Goal: Task Accomplishment & Management: Use online tool/utility

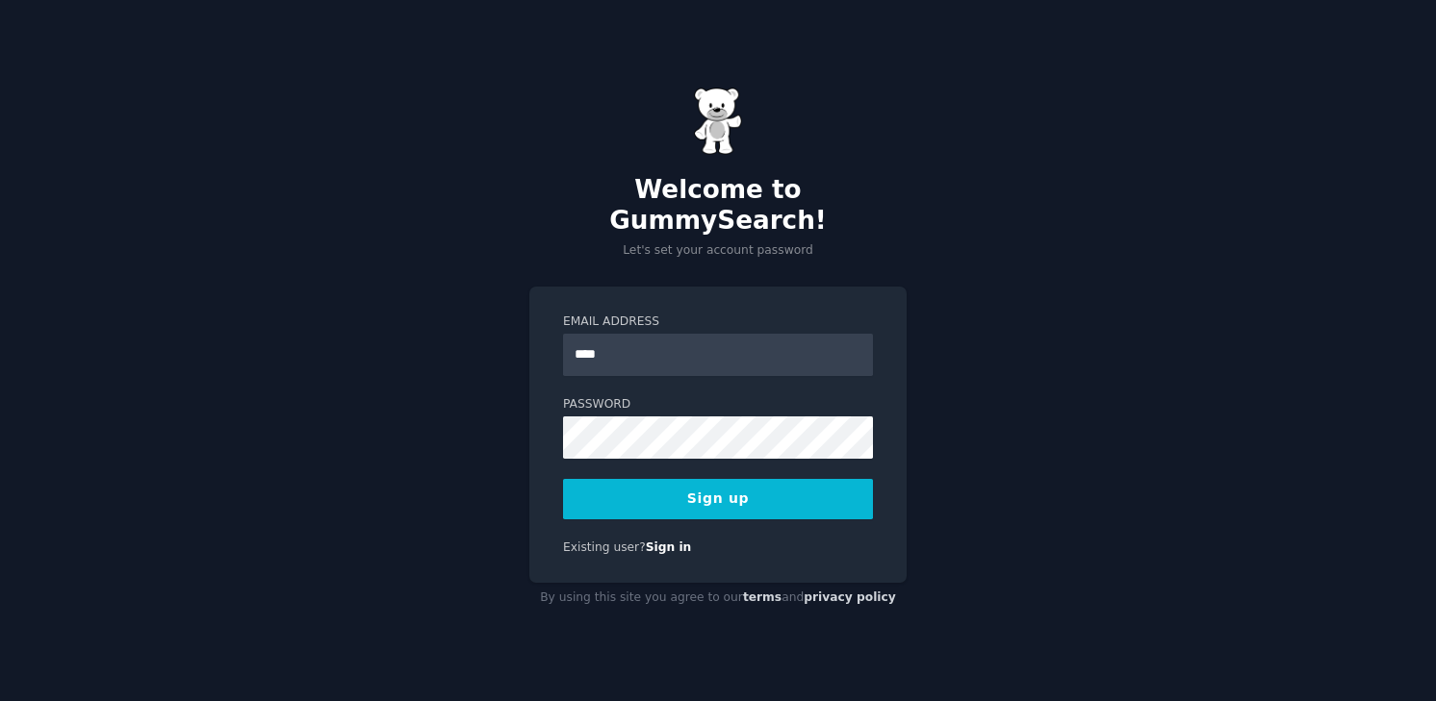
type input "**********"
click at [648, 479] on button "Sign up" at bounding box center [718, 499] width 310 height 40
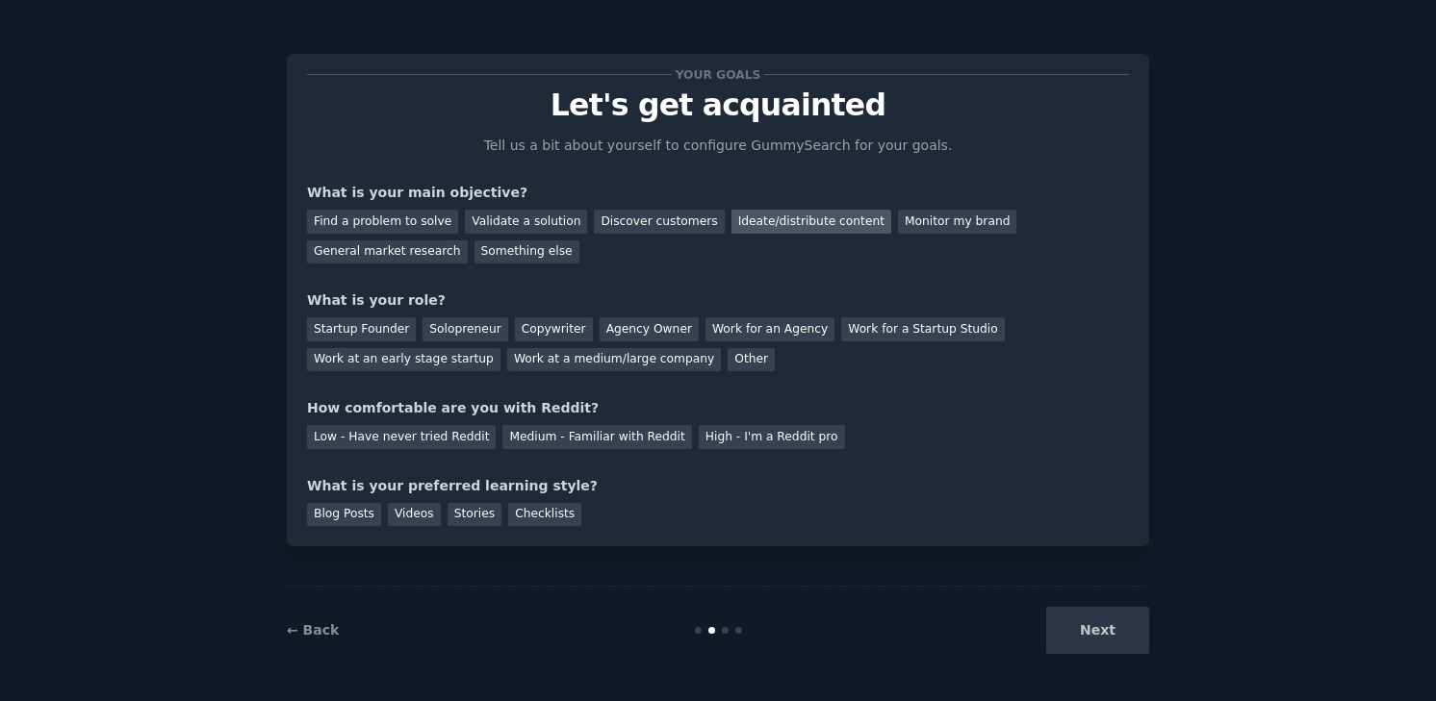
click at [753, 229] on div "Ideate/distribute content" at bounding box center [811, 222] width 160 height 24
click at [424, 217] on div "Find a problem to solve" at bounding box center [382, 222] width 151 height 24
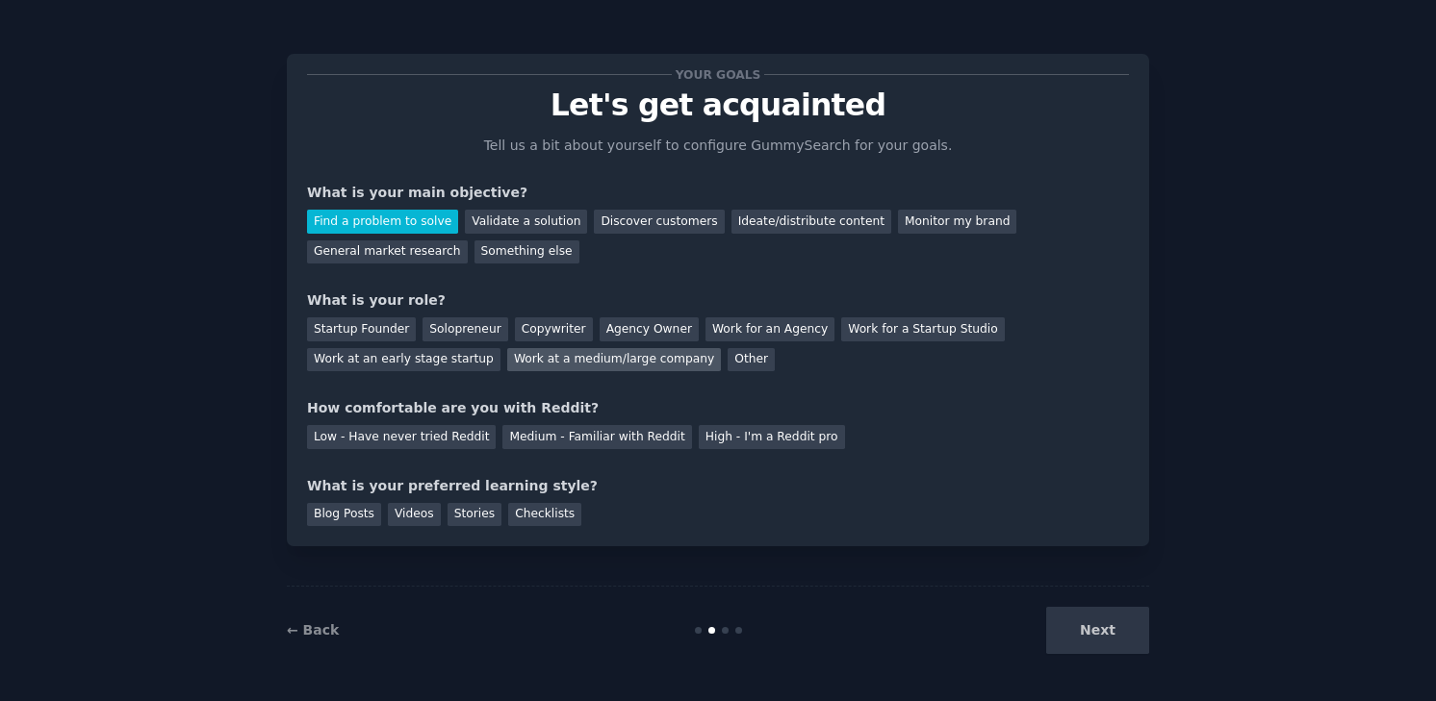
click at [606, 366] on div "Work at a medium/large company" at bounding box center [614, 360] width 214 height 24
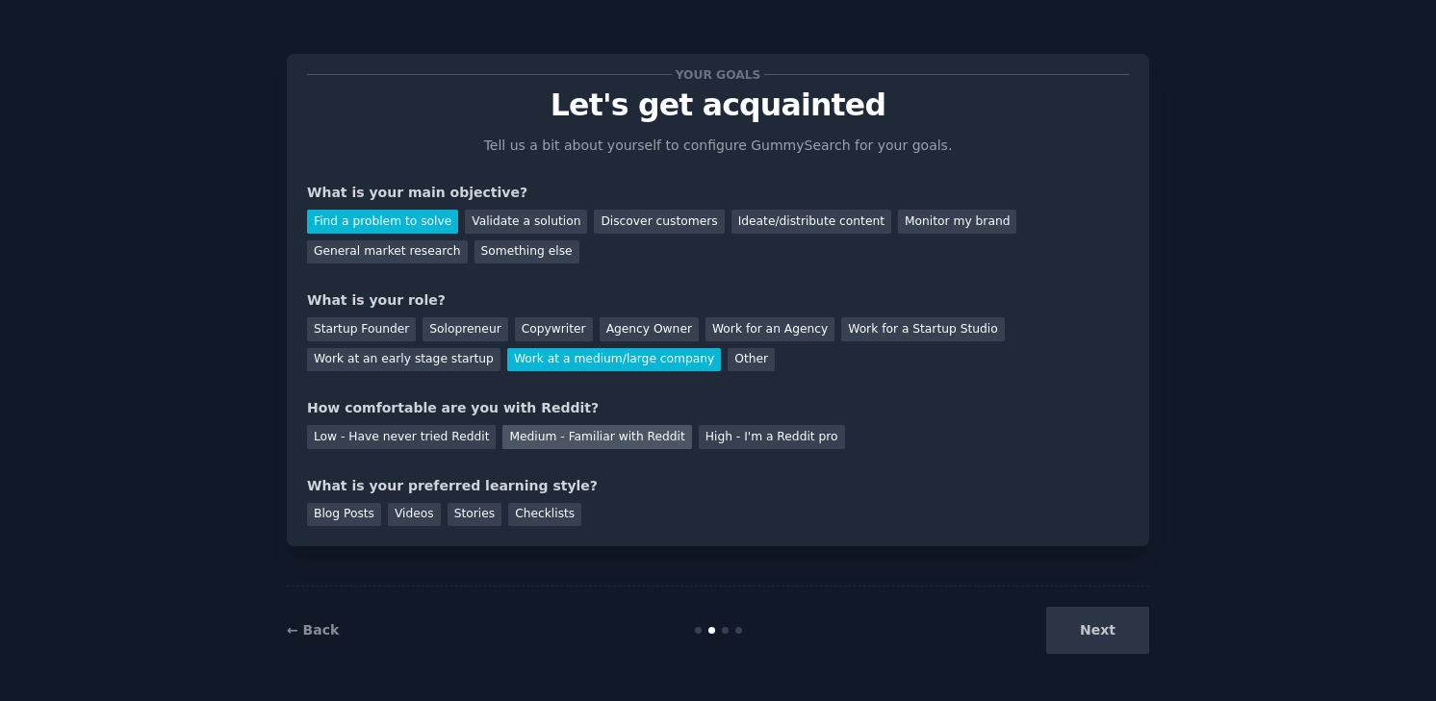
click at [593, 440] on div "Medium - Familiar with Reddit" at bounding box center [596, 437] width 189 height 24
click at [411, 520] on div "Videos" at bounding box center [414, 515] width 53 height 24
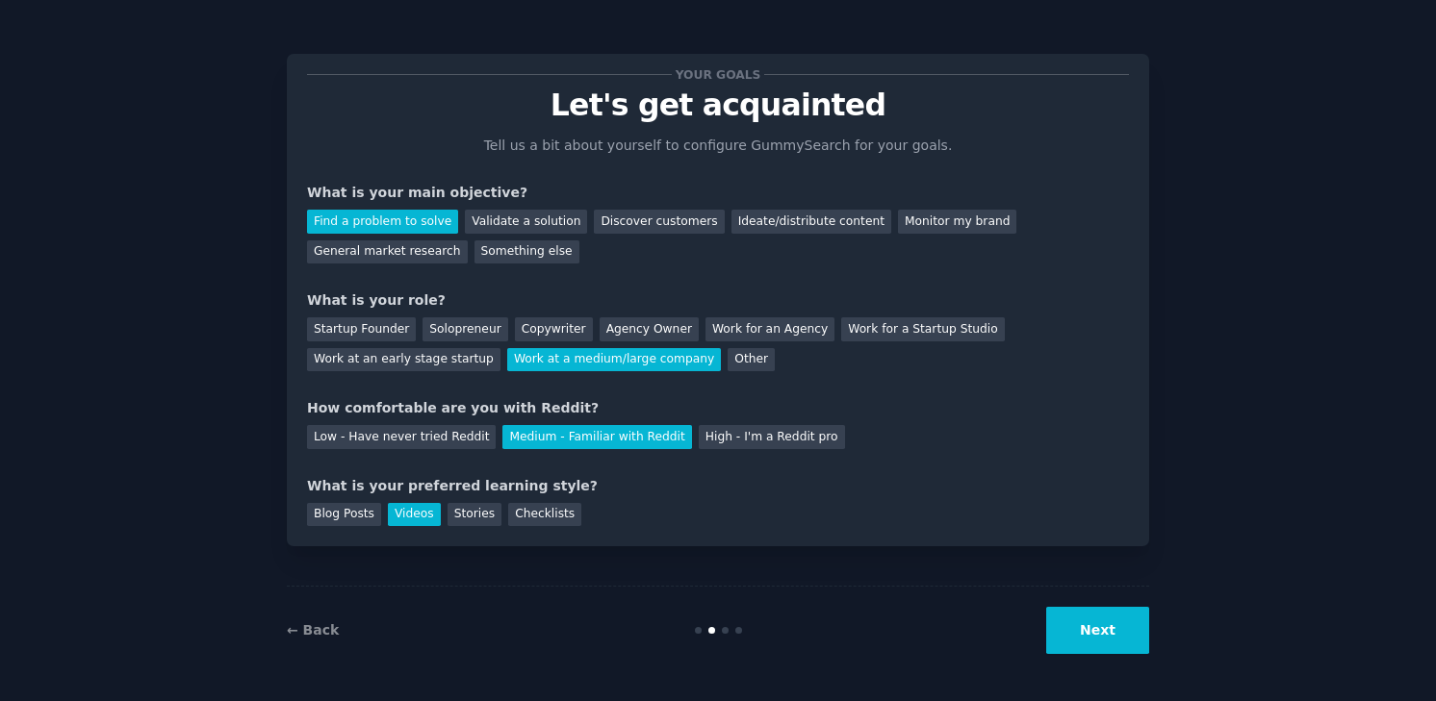
click at [1063, 624] on button "Next" at bounding box center [1097, 630] width 103 height 47
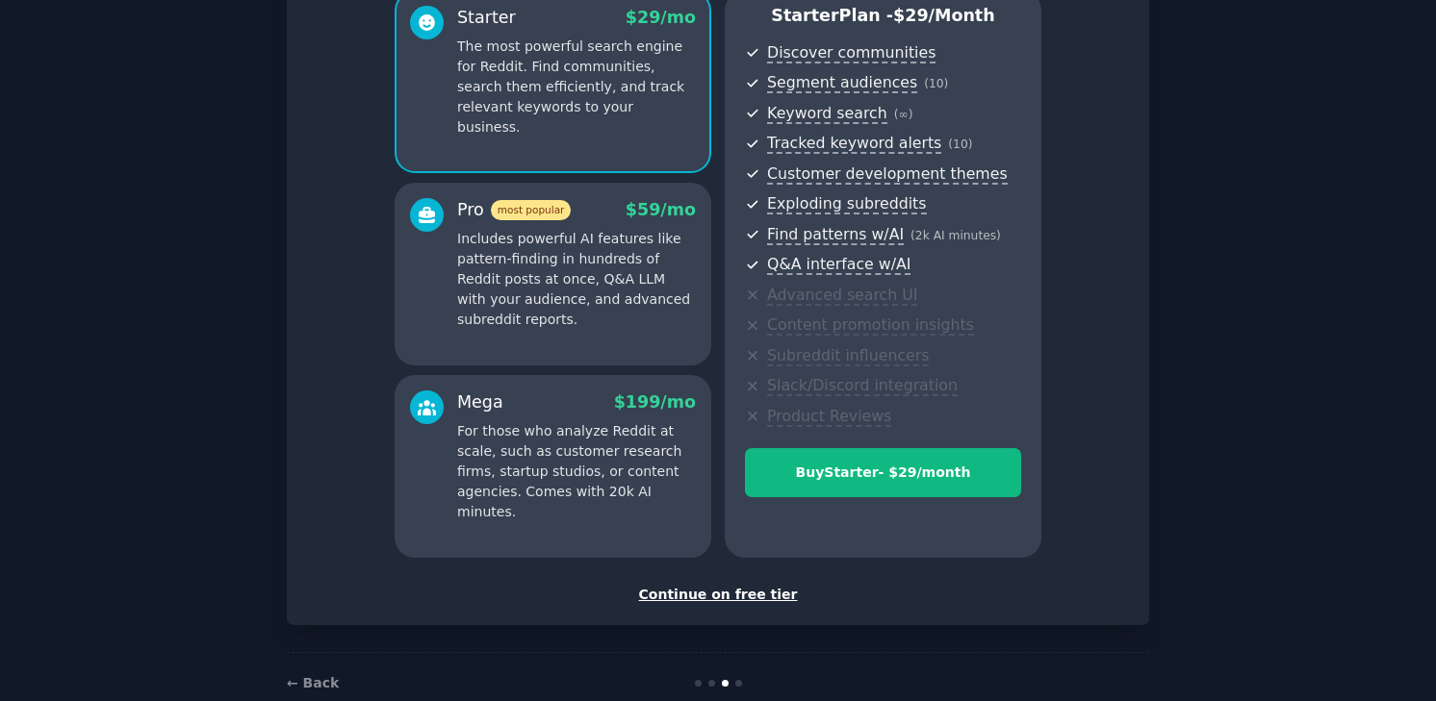
scroll to position [221, 0]
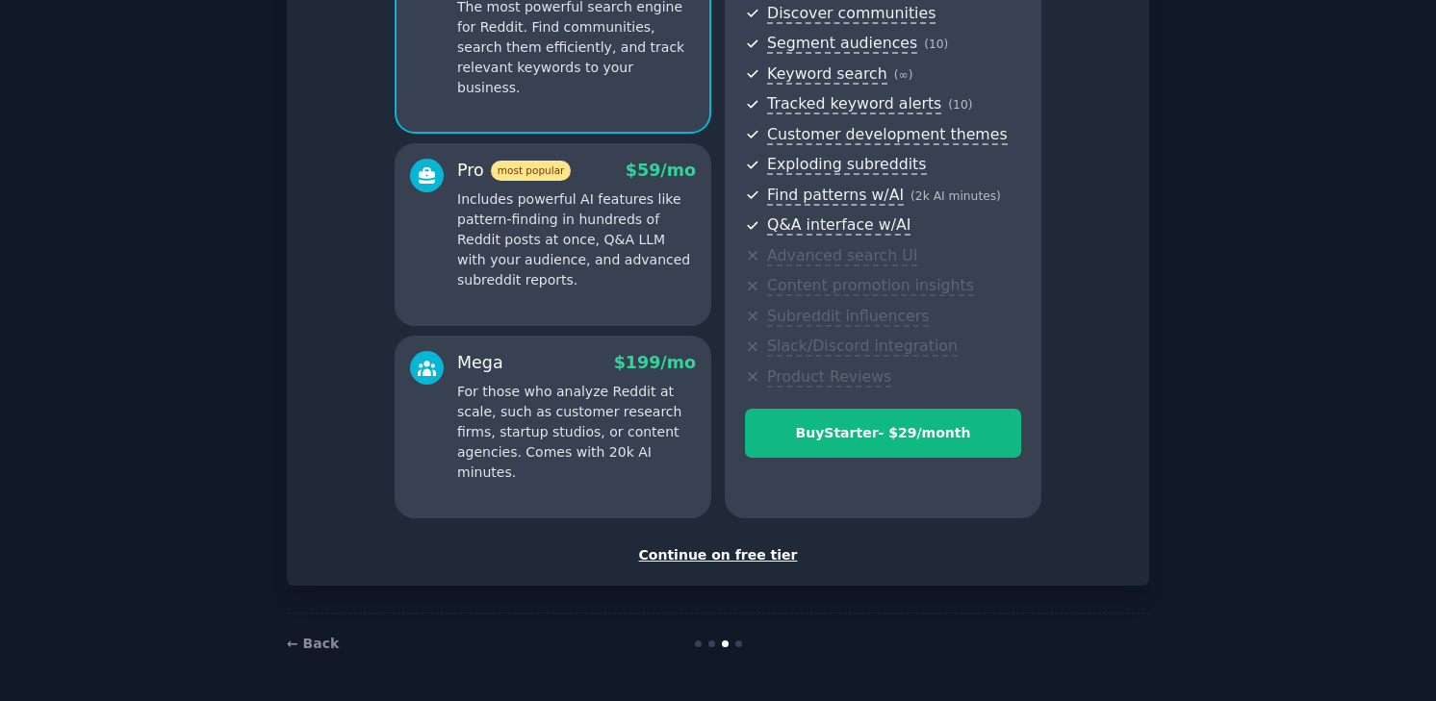
click at [748, 558] on div "Continue on free tier" at bounding box center [718, 556] width 822 height 20
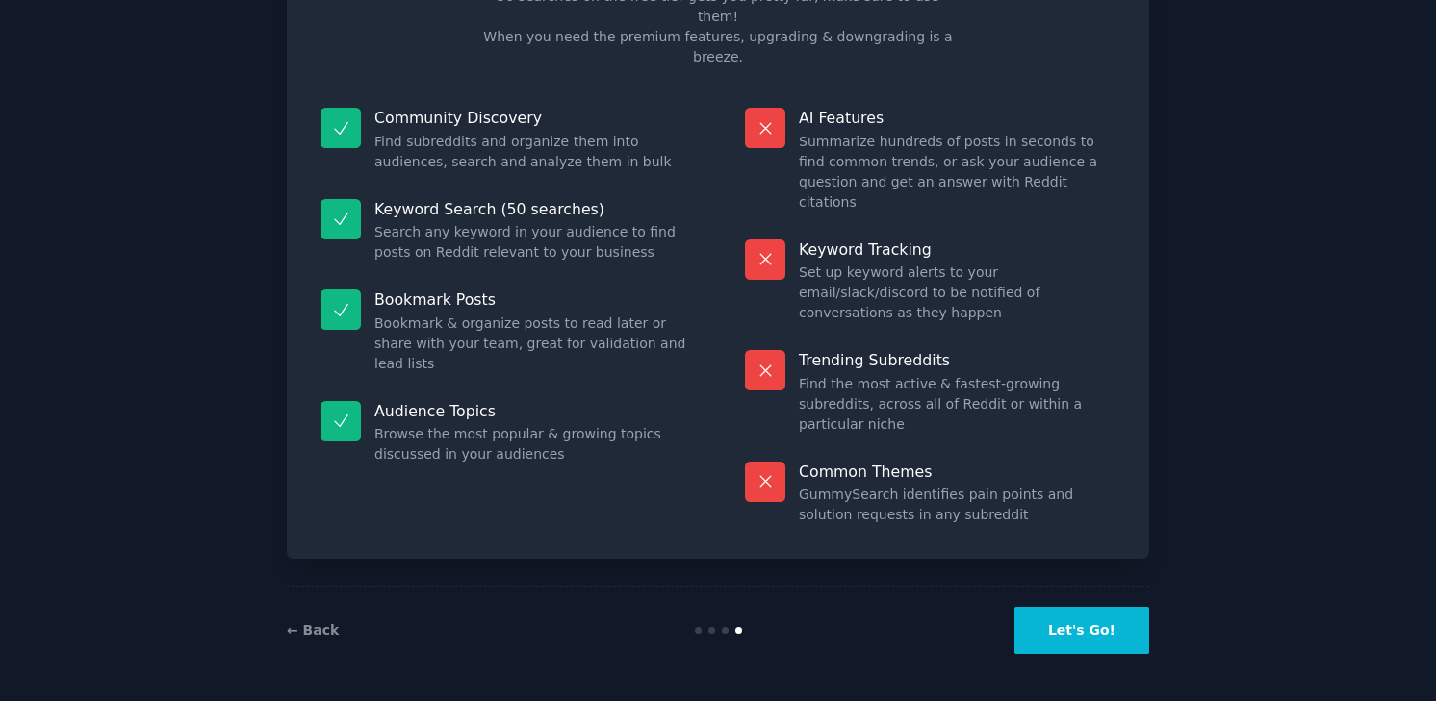
scroll to position [48, 0]
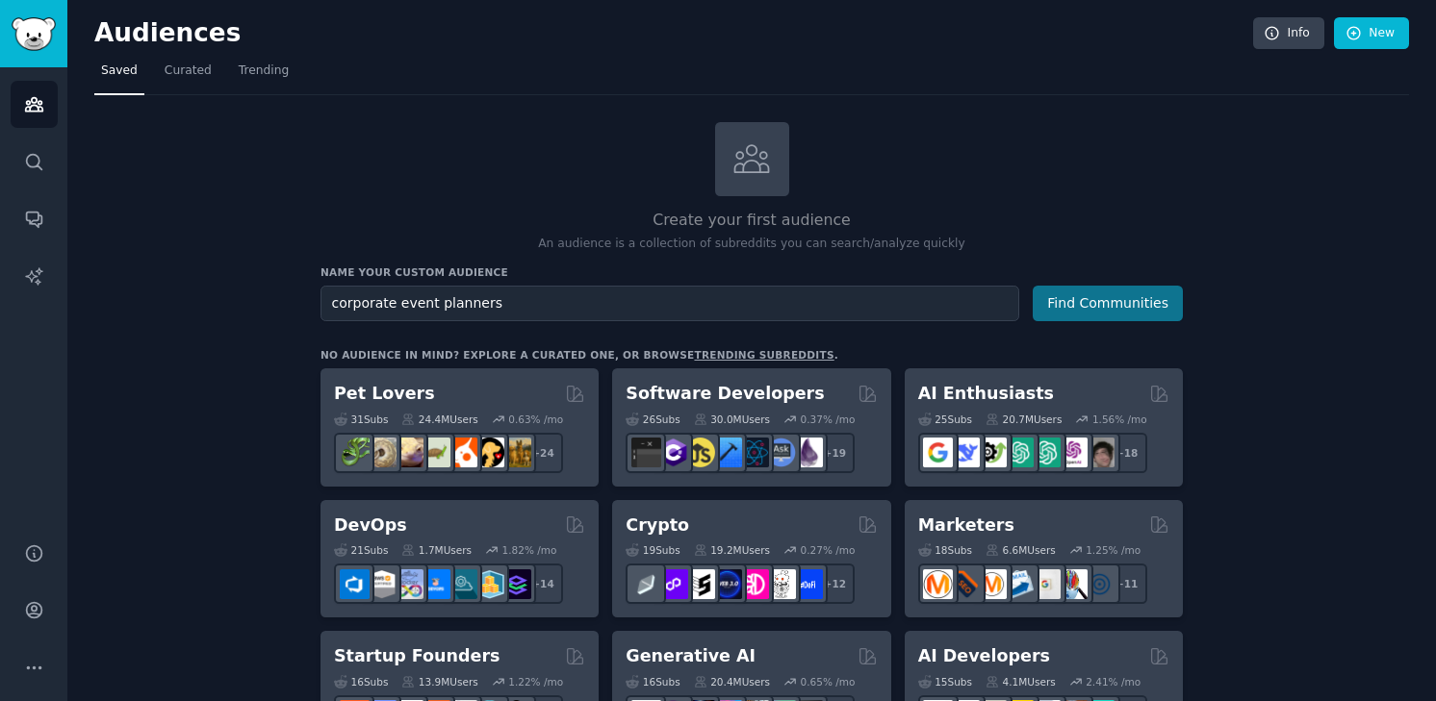
type input "corporate event planners"
click at [1117, 312] on button "Find Communities" at bounding box center [1107, 304] width 150 height 36
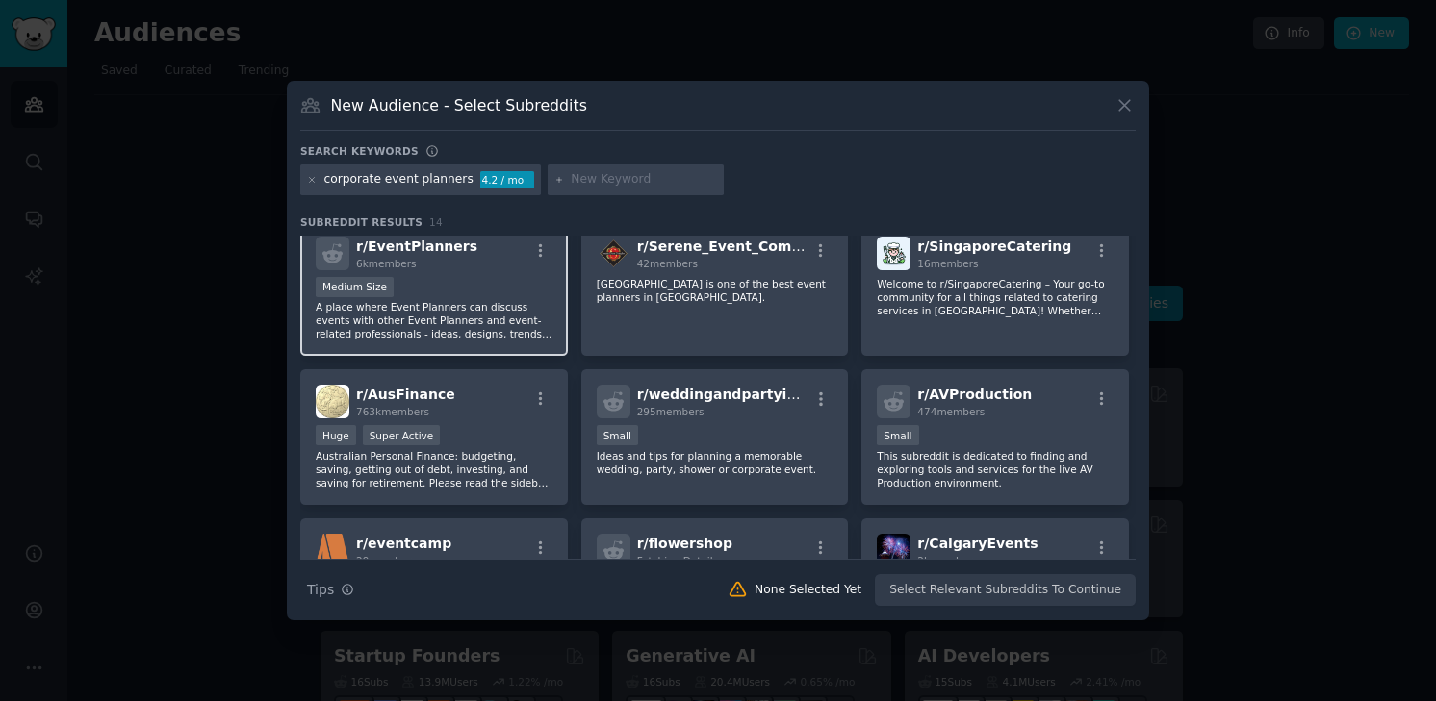
scroll to position [11, 0]
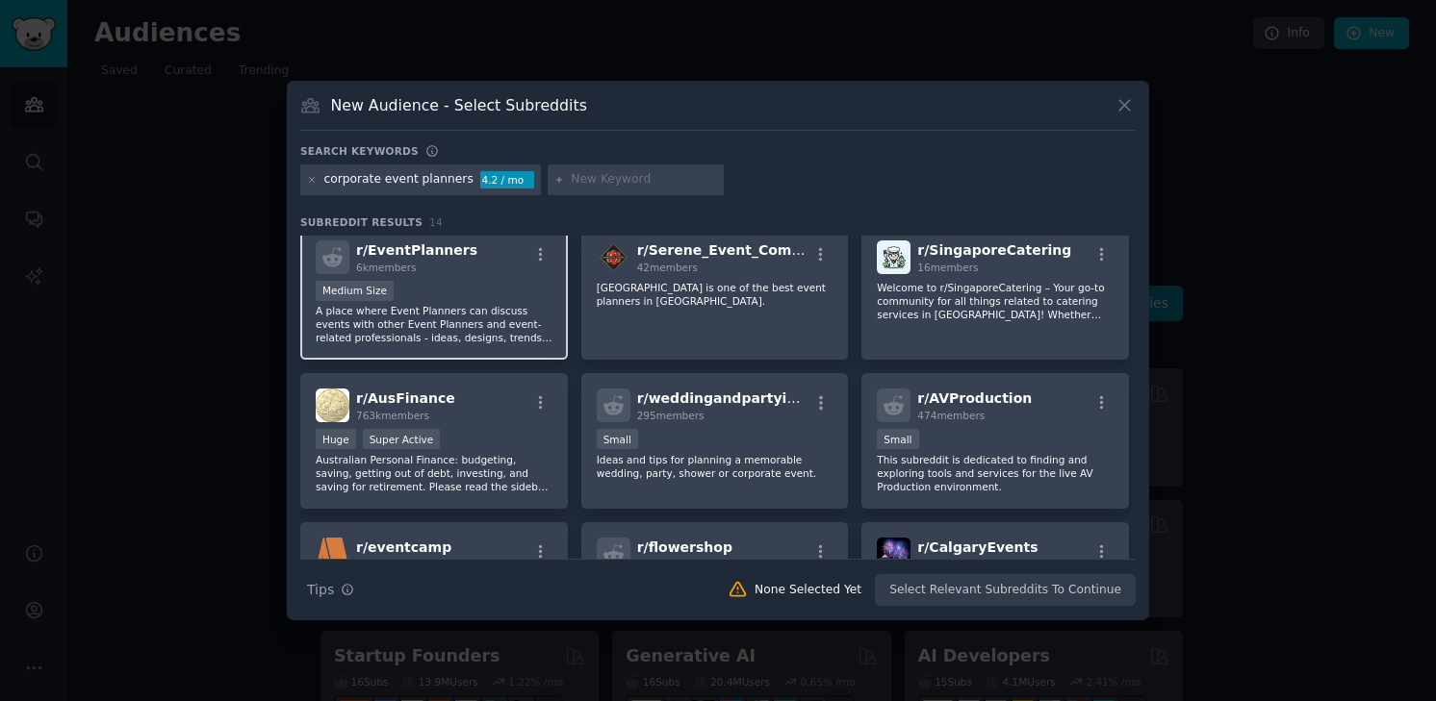
click at [420, 271] on div "6k members" at bounding box center [416, 267] width 121 height 13
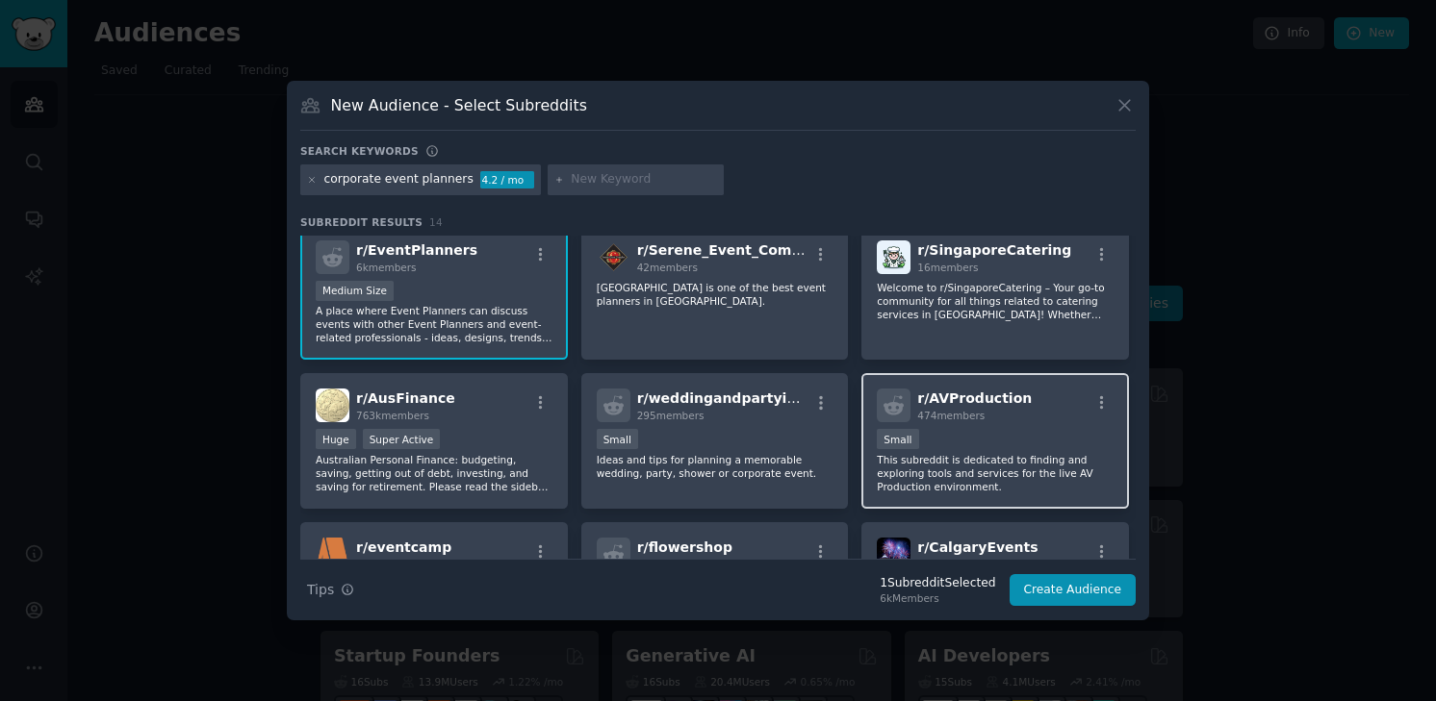
click at [939, 436] on div "Small" at bounding box center [995, 441] width 237 height 24
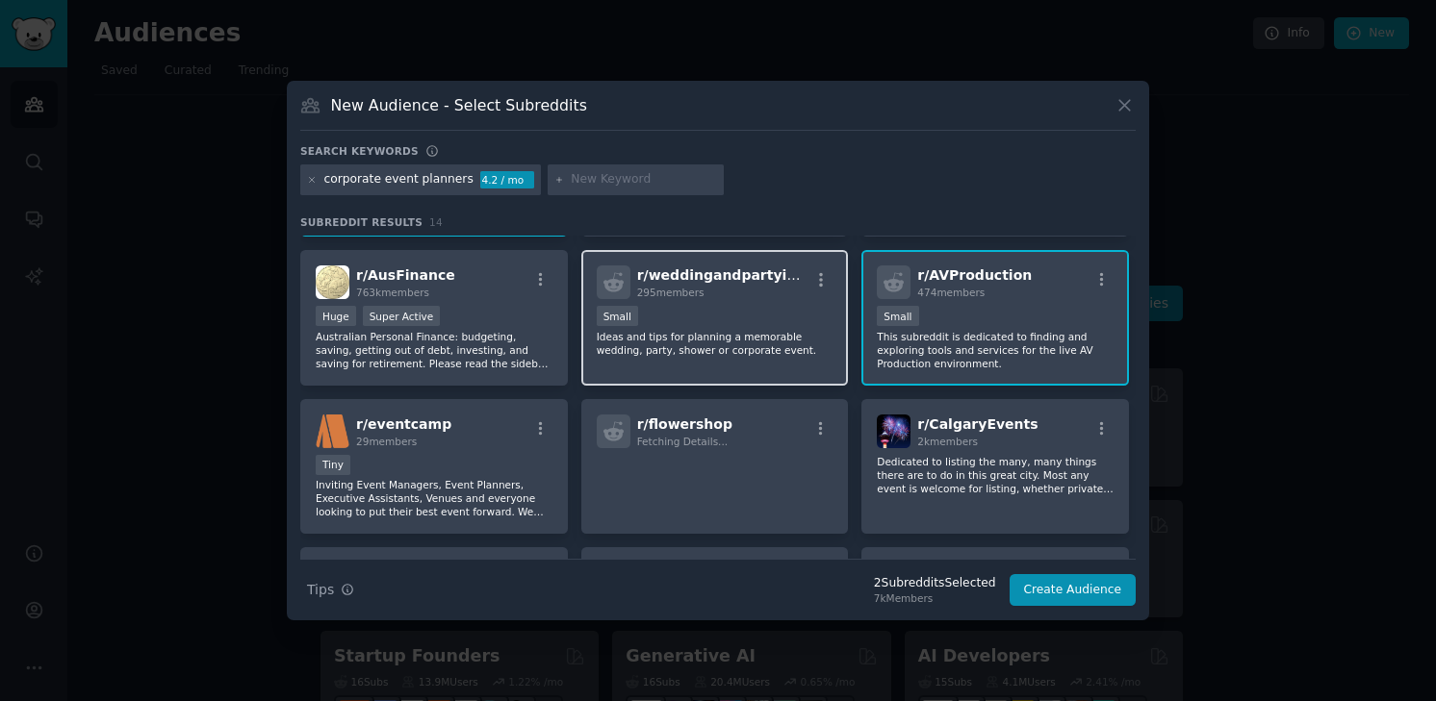
scroll to position [140, 0]
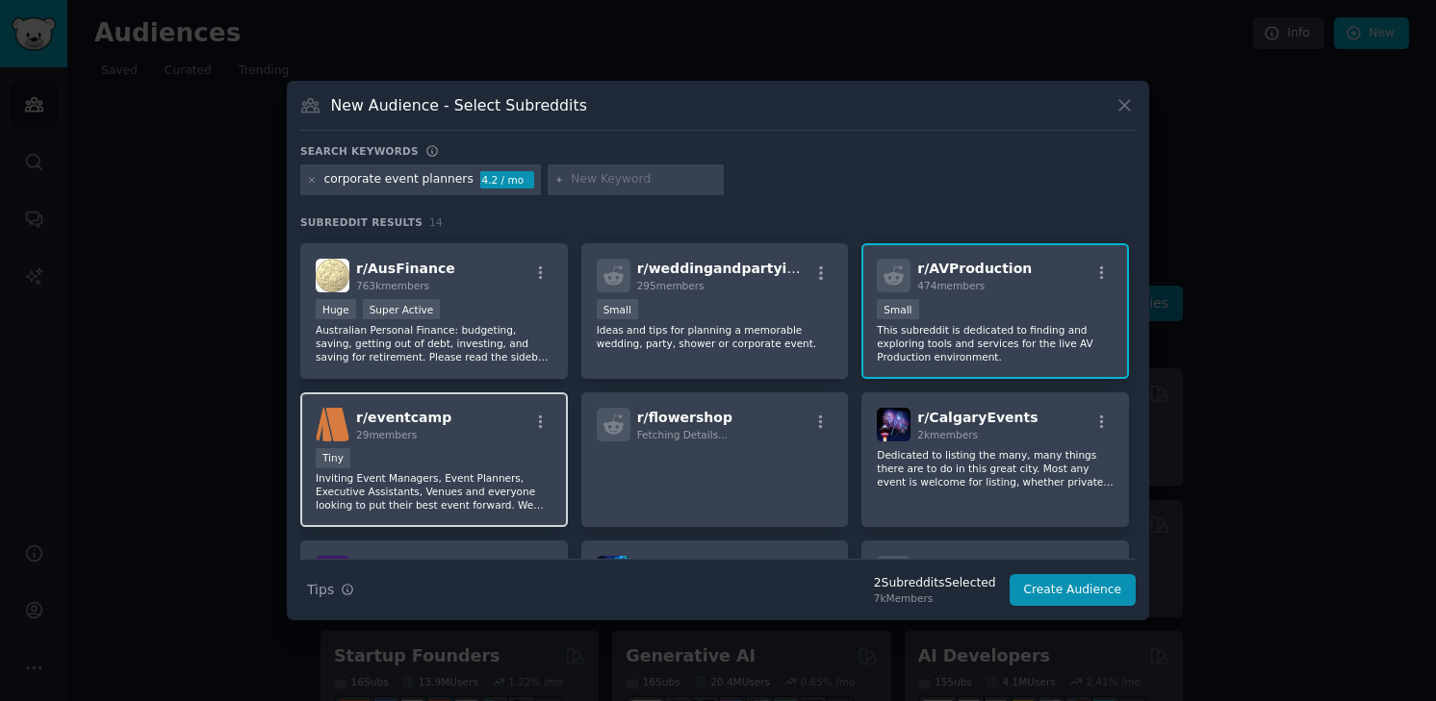
click at [488, 437] on div "r/ eventcamp 29 members" at bounding box center [434, 425] width 237 height 34
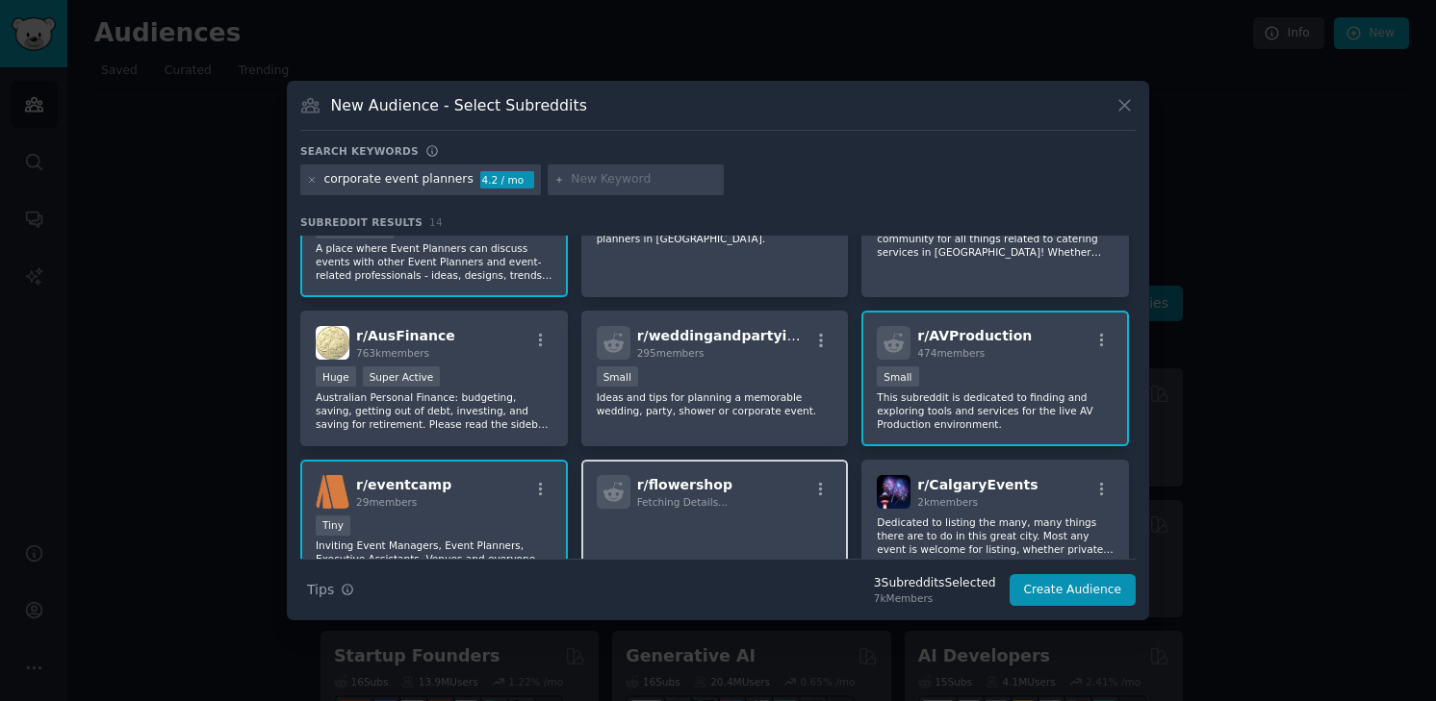
scroll to position [0, 0]
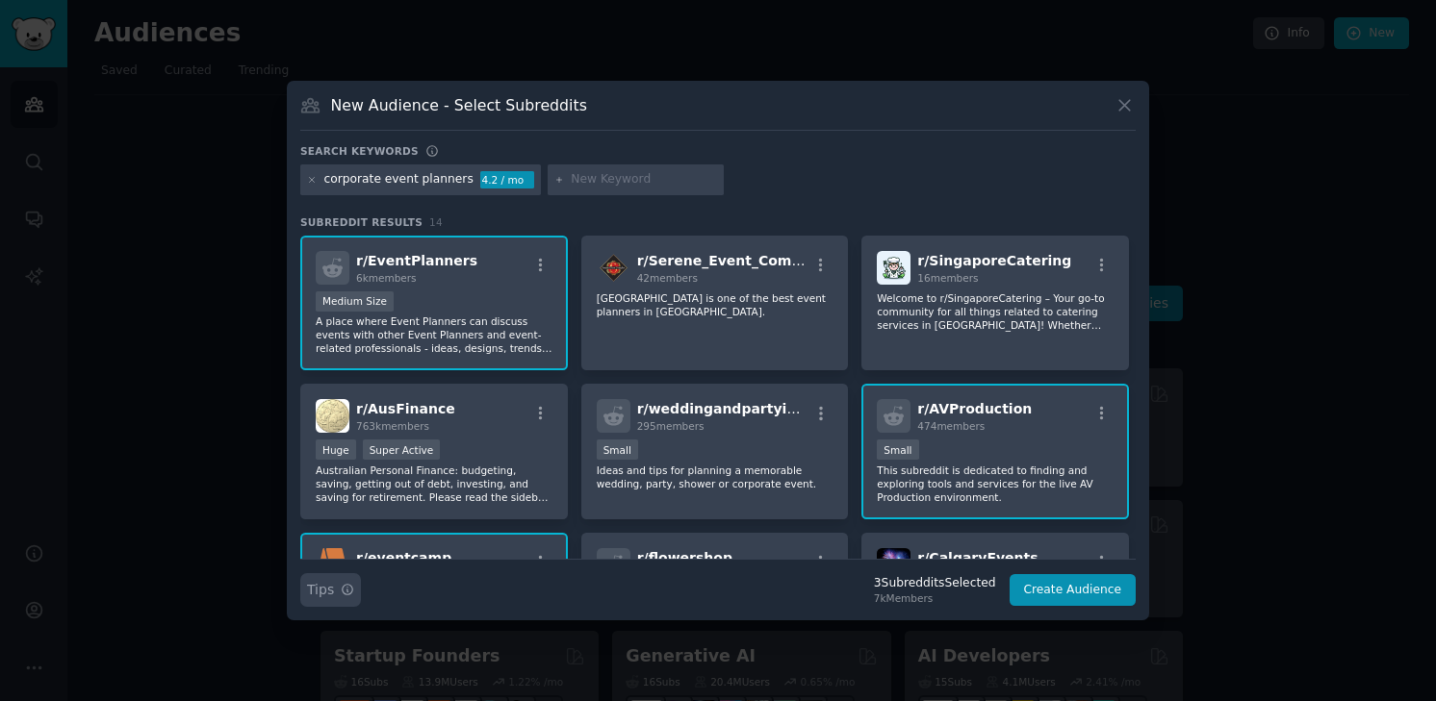
click at [324, 592] on span "Tips" at bounding box center [320, 590] width 27 height 20
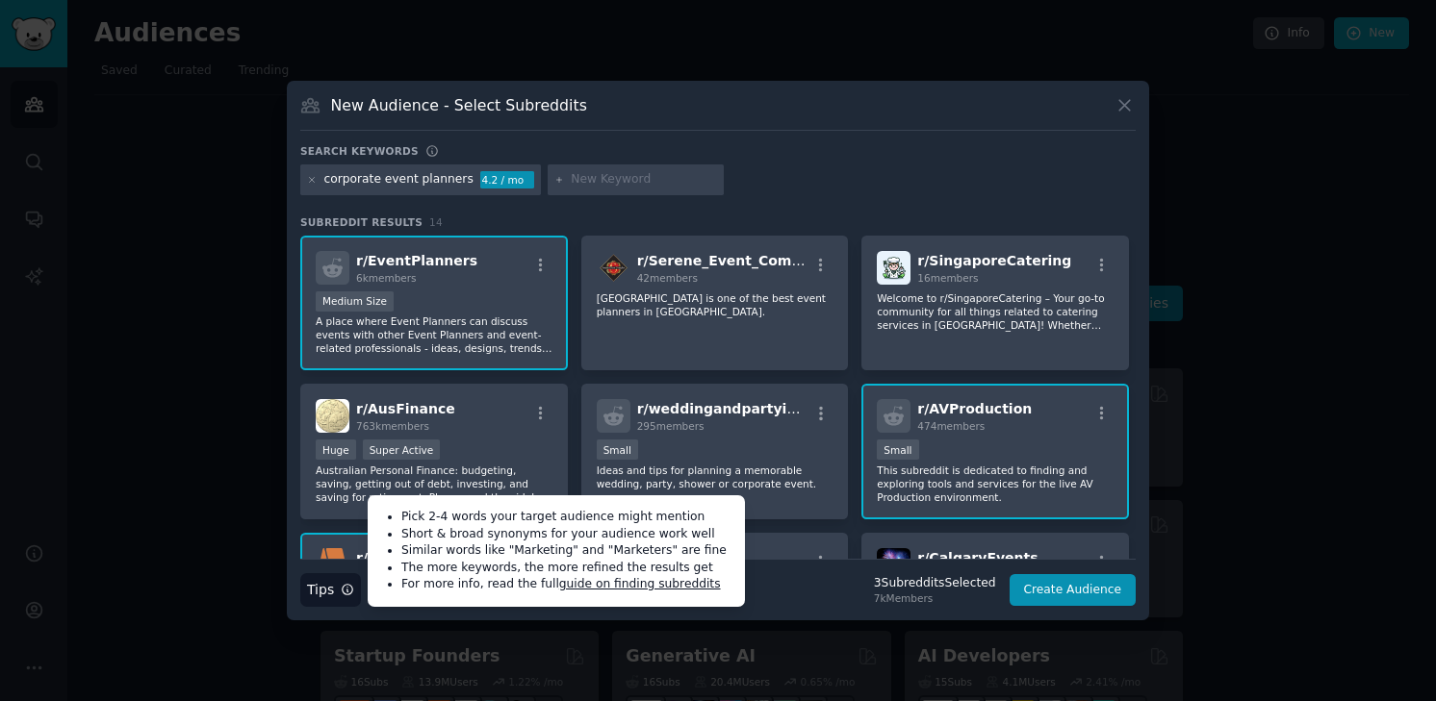
click at [769, 179] on div "corporate event planners 4.2 / mo" at bounding box center [717, 184] width 835 height 38
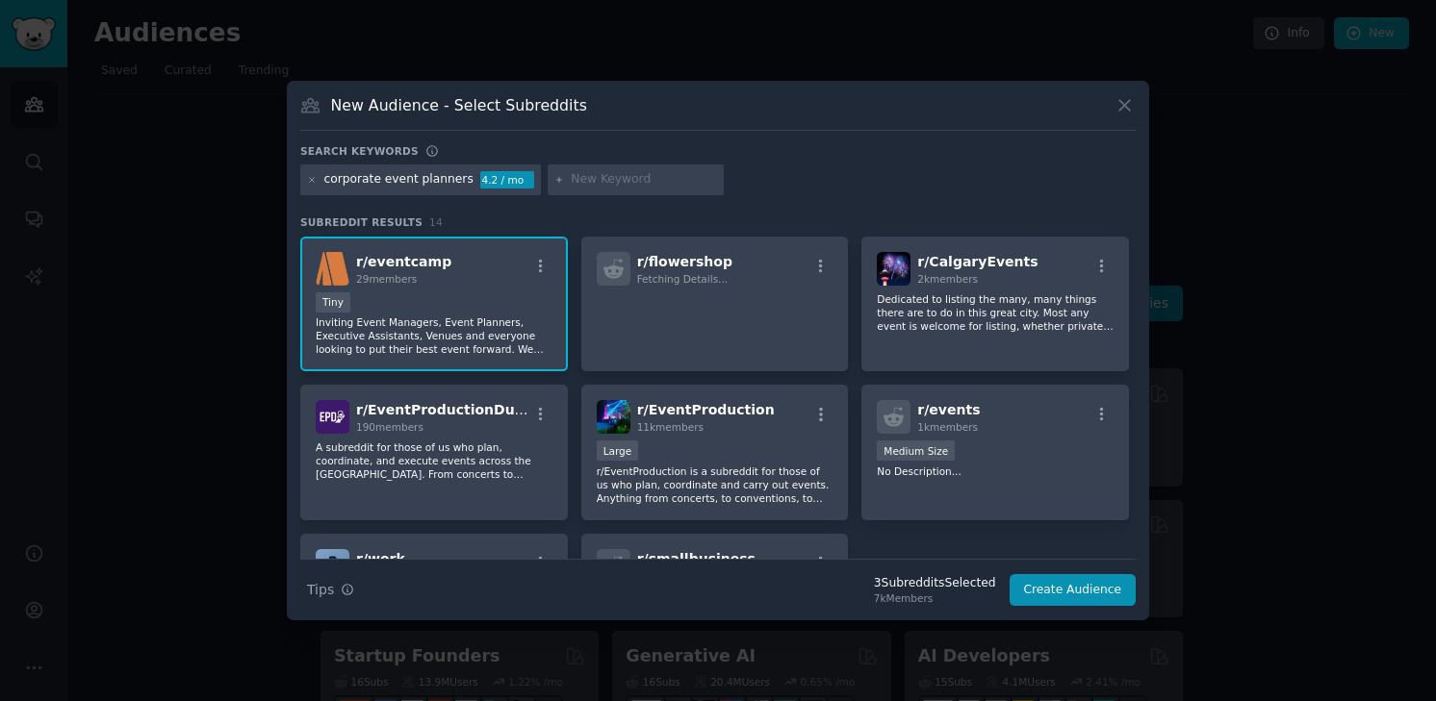
scroll to position [291, 0]
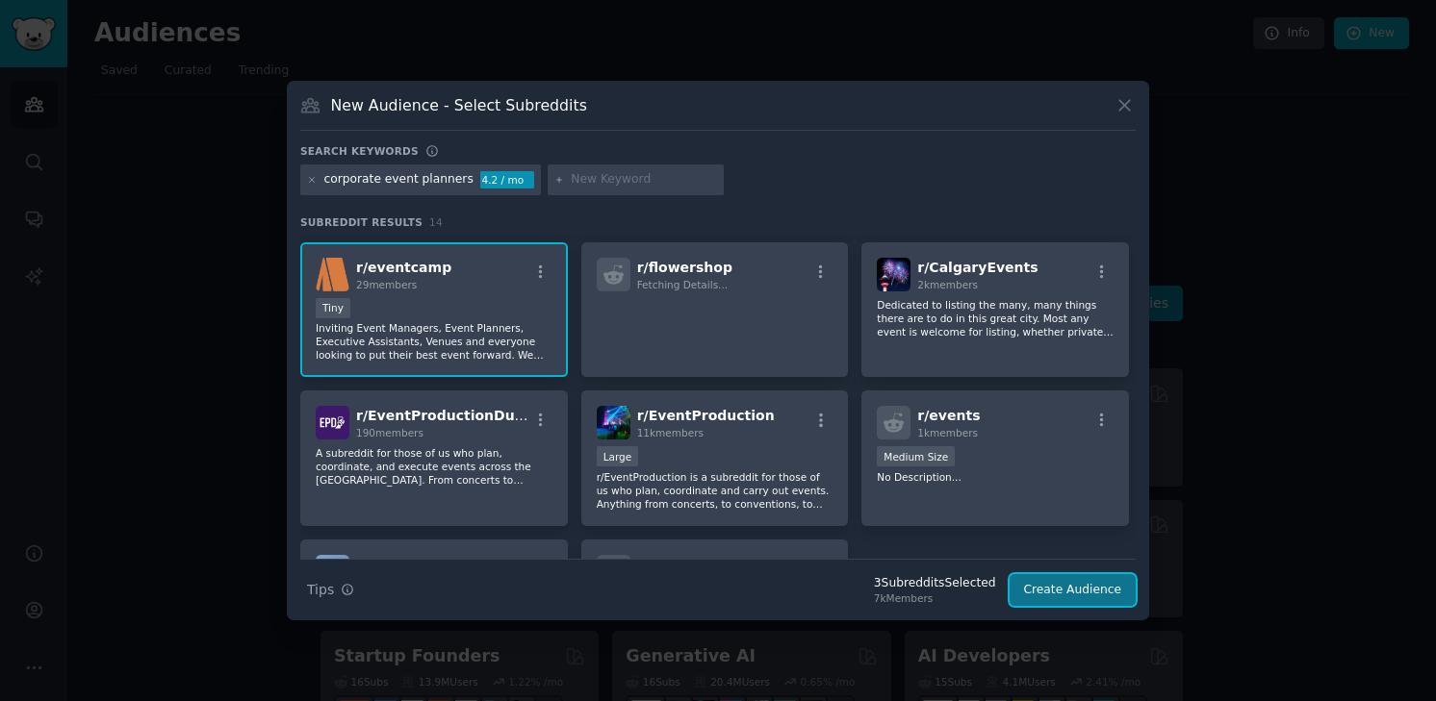
click at [1059, 594] on button "Create Audience" at bounding box center [1072, 590] width 127 height 33
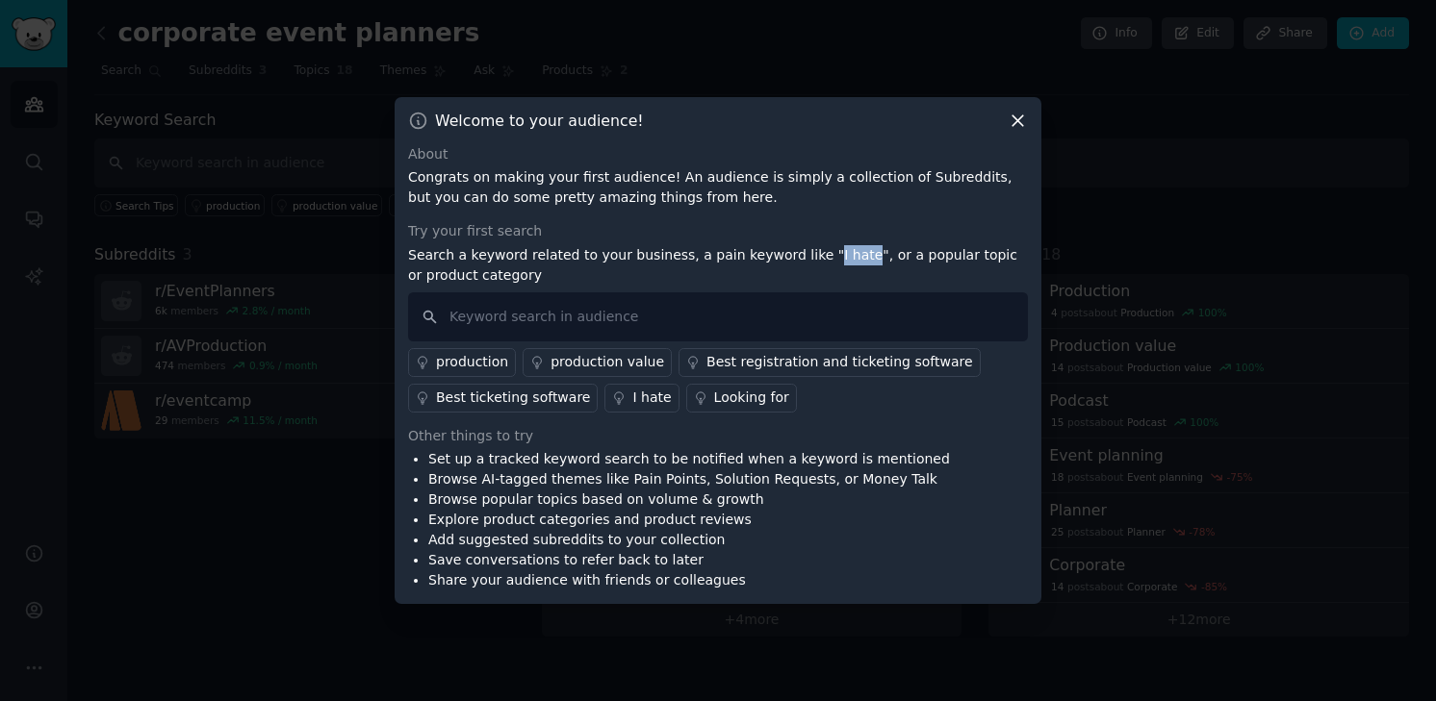
drag, startPoint x: 805, startPoint y: 255, endPoint x: 841, endPoint y: 258, distance: 35.7
click at [841, 258] on p "Search a keyword related to your business, a pain keyword like "I hate", or a p…" at bounding box center [718, 265] width 620 height 40
copy p "I hate"
click at [469, 324] on input "text" at bounding box center [718, 317] width 620 height 49
click at [619, 392] on link "I hate" at bounding box center [641, 398] width 74 height 29
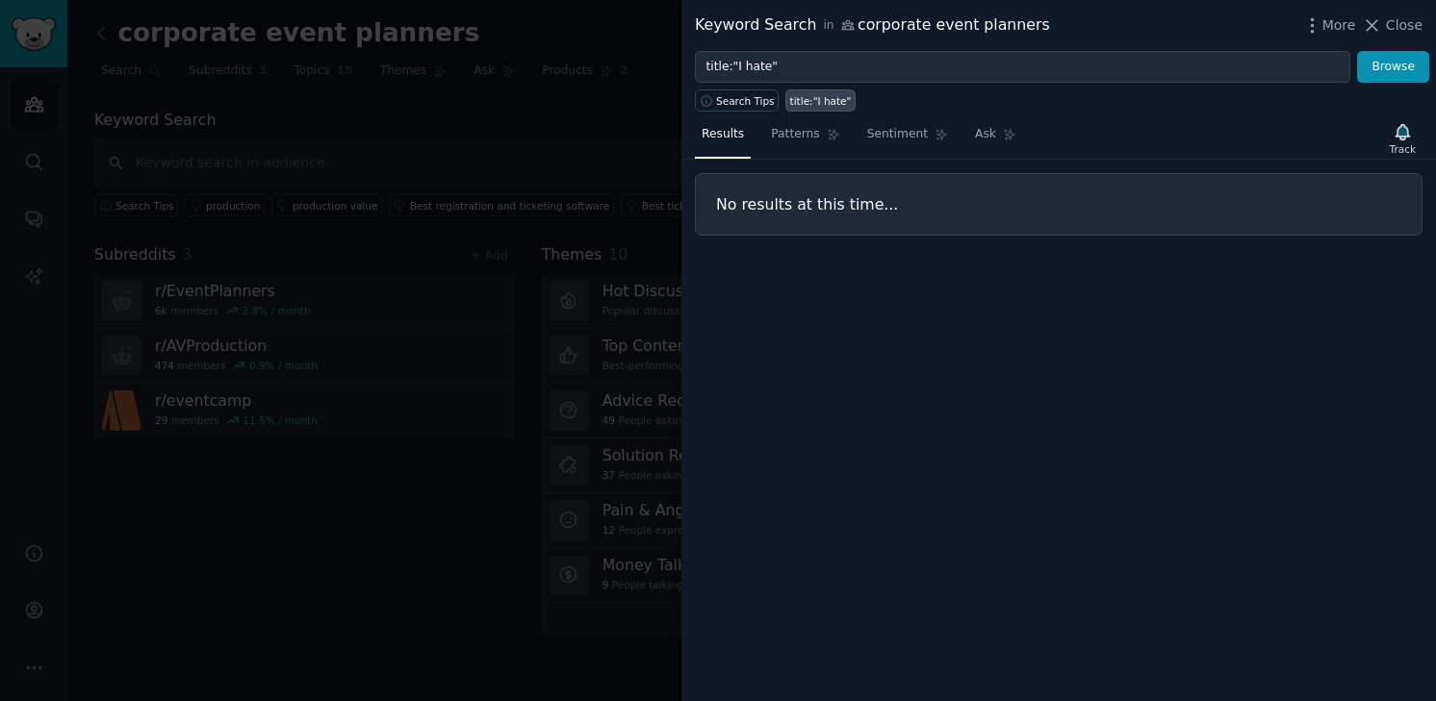
click at [1407, 36] on div "More Close" at bounding box center [1362, 25] width 120 height 24
click at [1402, 22] on span "Close" at bounding box center [1404, 25] width 37 height 20
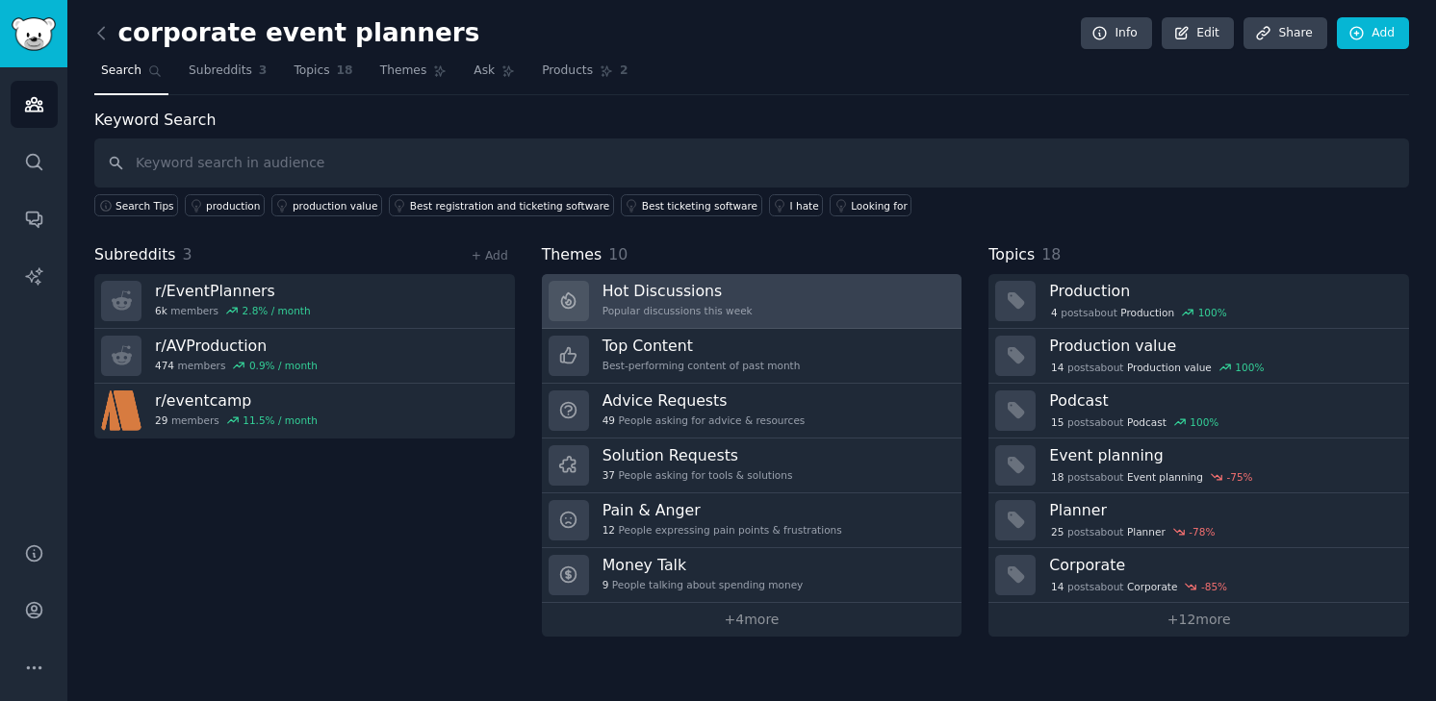
click at [668, 296] on h3 "Hot Discussions" at bounding box center [677, 291] width 150 height 20
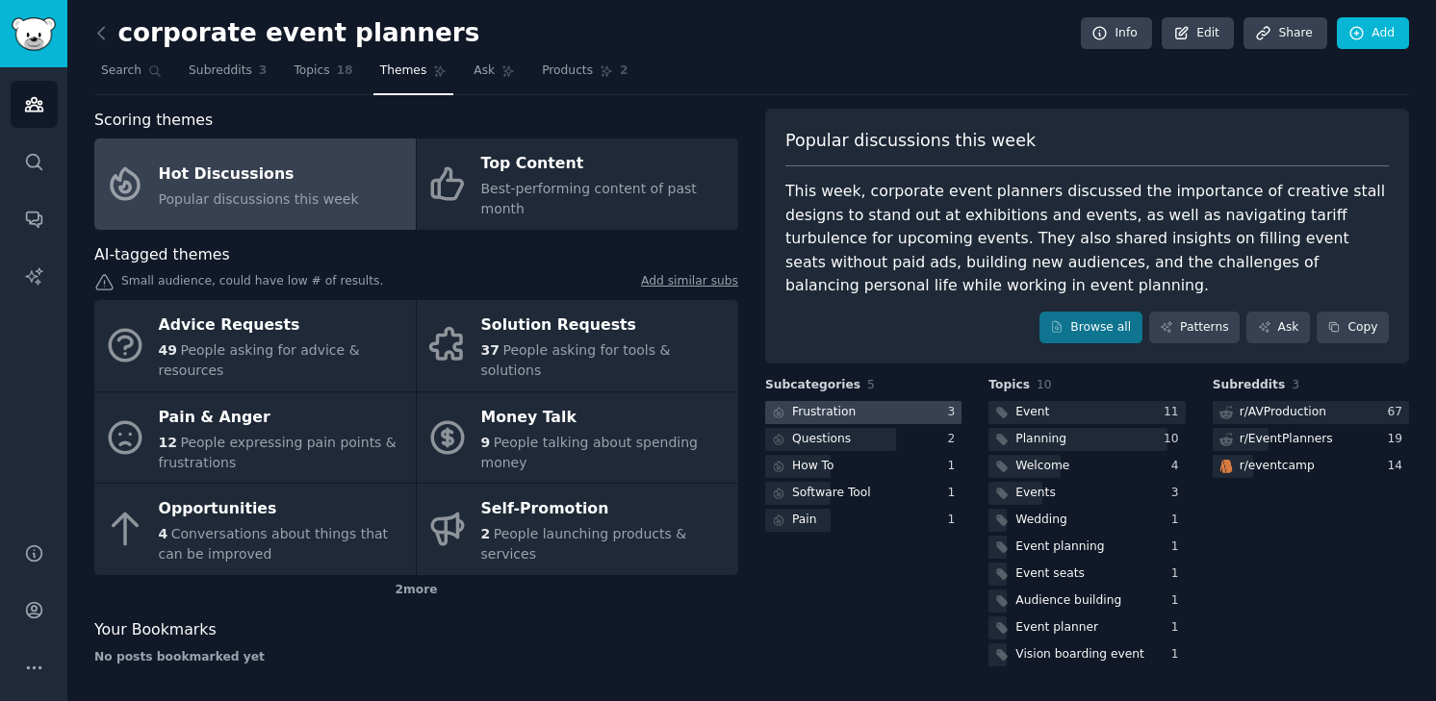
click at [807, 413] on div "Frustration" at bounding box center [824, 412] width 64 height 17
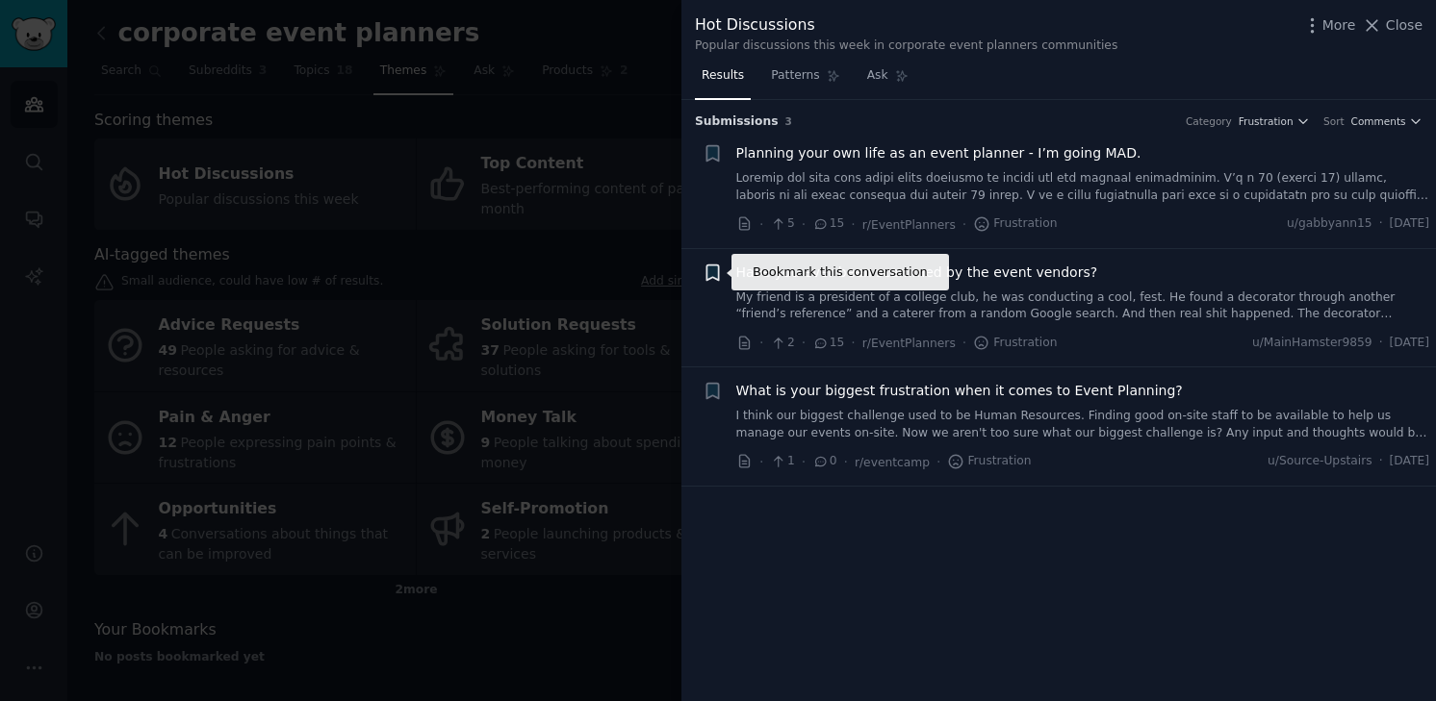
click at [709, 276] on icon "button" at bounding box center [712, 272] width 12 height 15
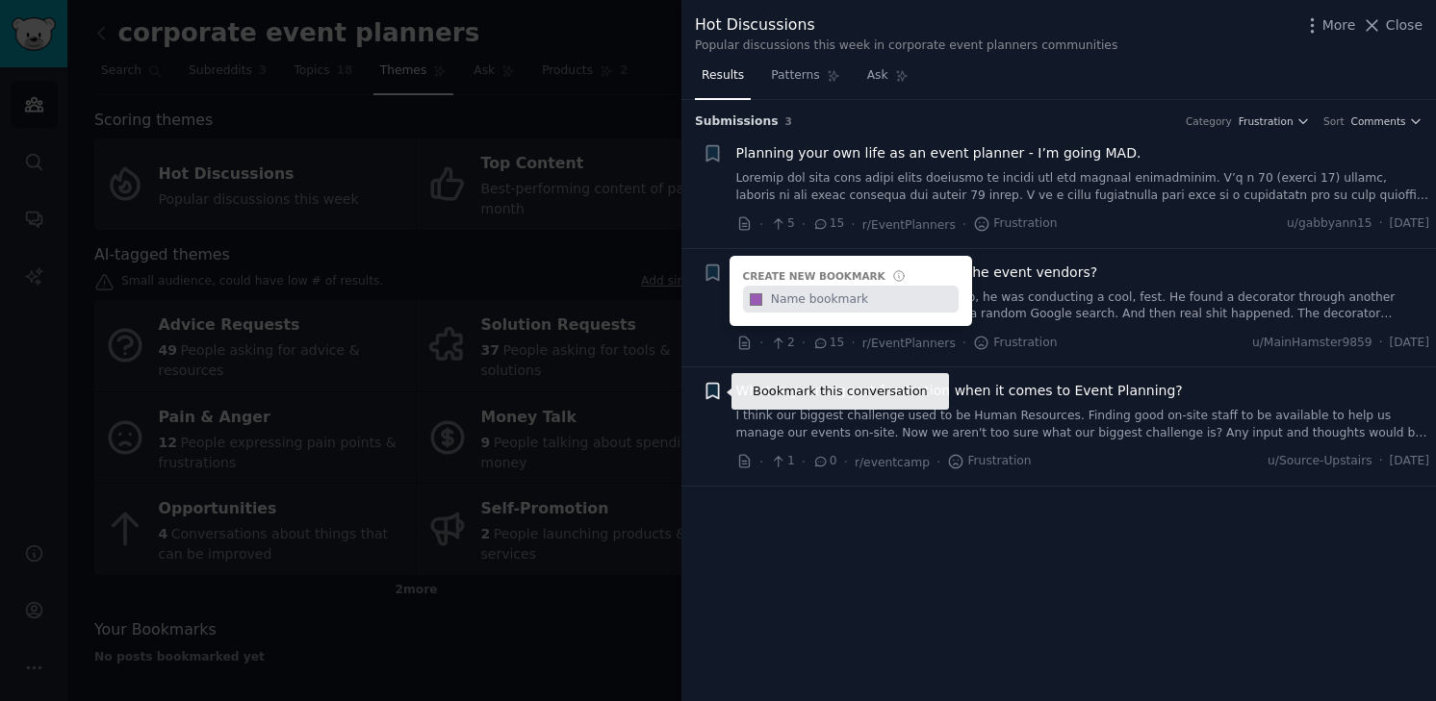
click at [713, 395] on icon "button" at bounding box center [712, 391] width 12 height 15
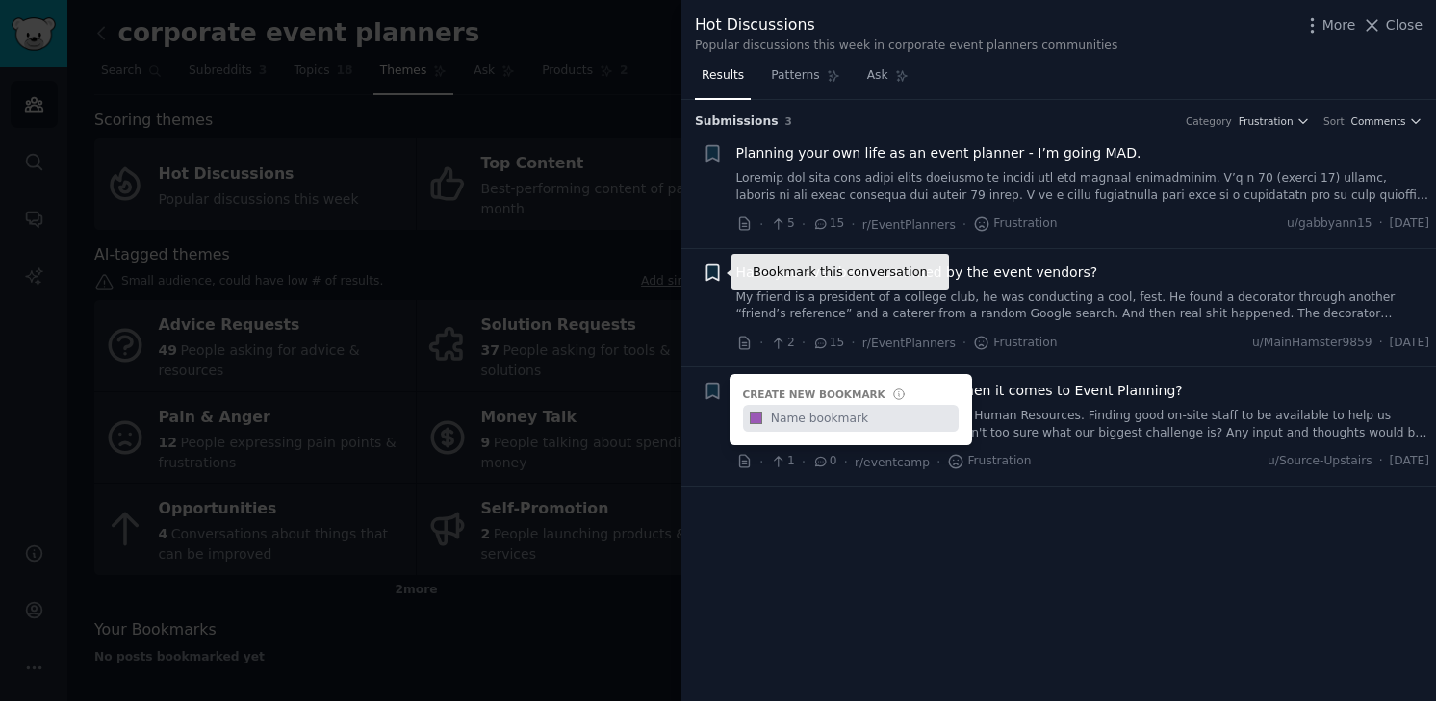
click at [716, 274] on icon "button" at bounding box center [712, 272] width 12 height 15
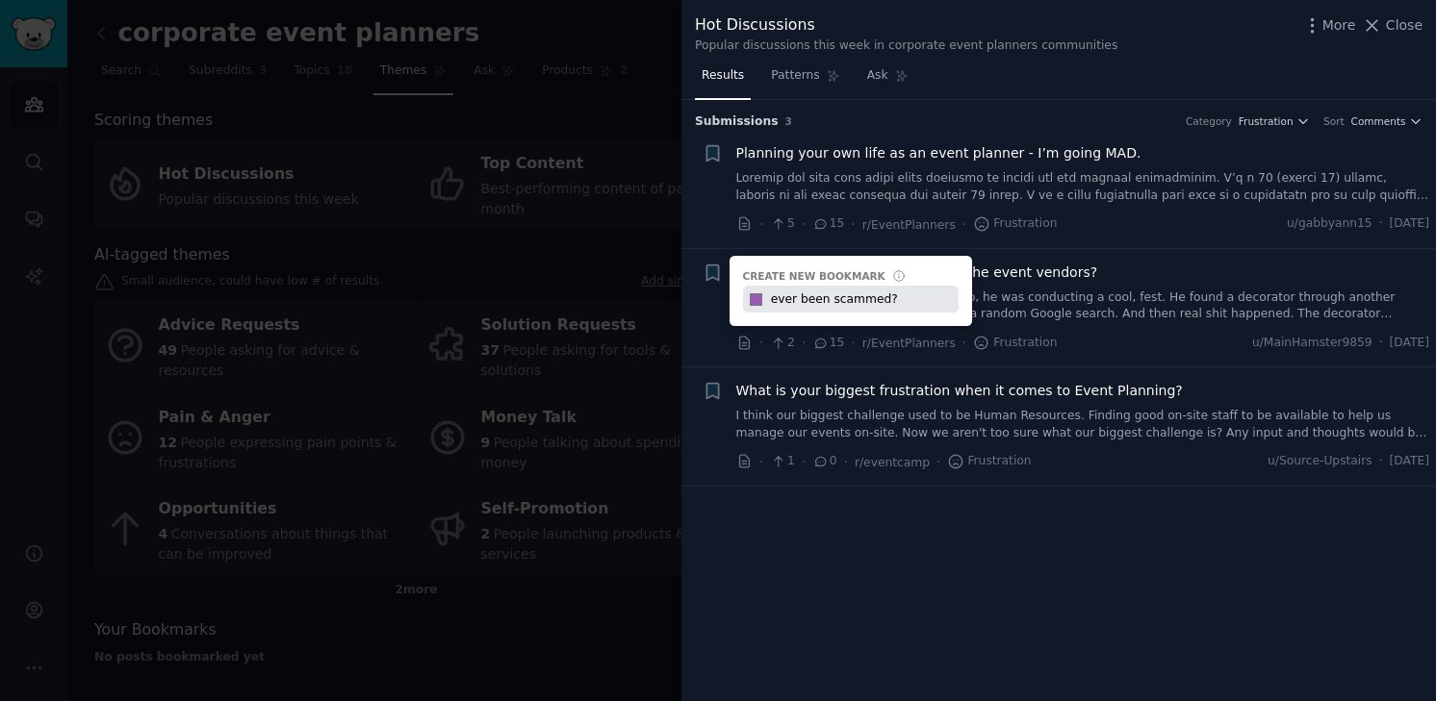
type input "ever been scammed?"
click at [772, 341] on icon at bounding box center [778, 343] width 17 height 13
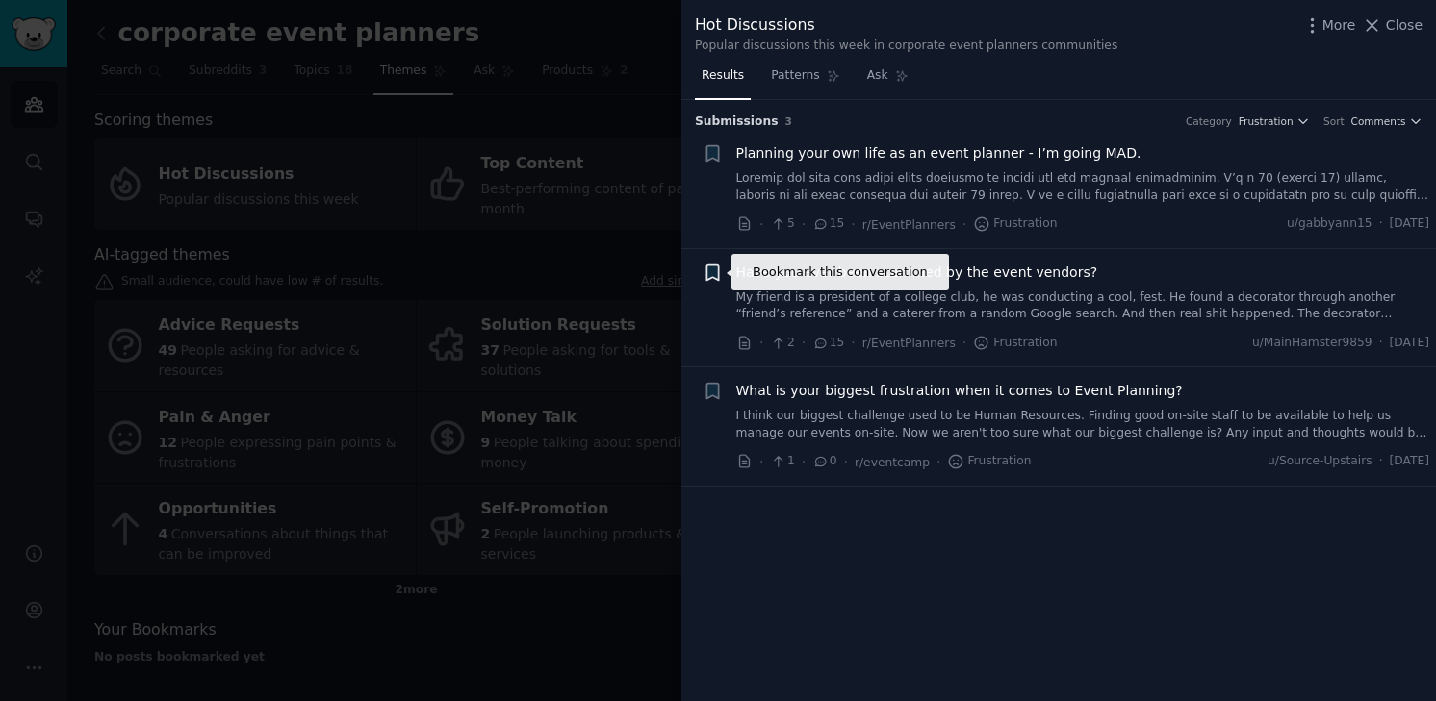
click at [712, 276] on icon "button" at bounding box center [712, 272] width 12 height 15
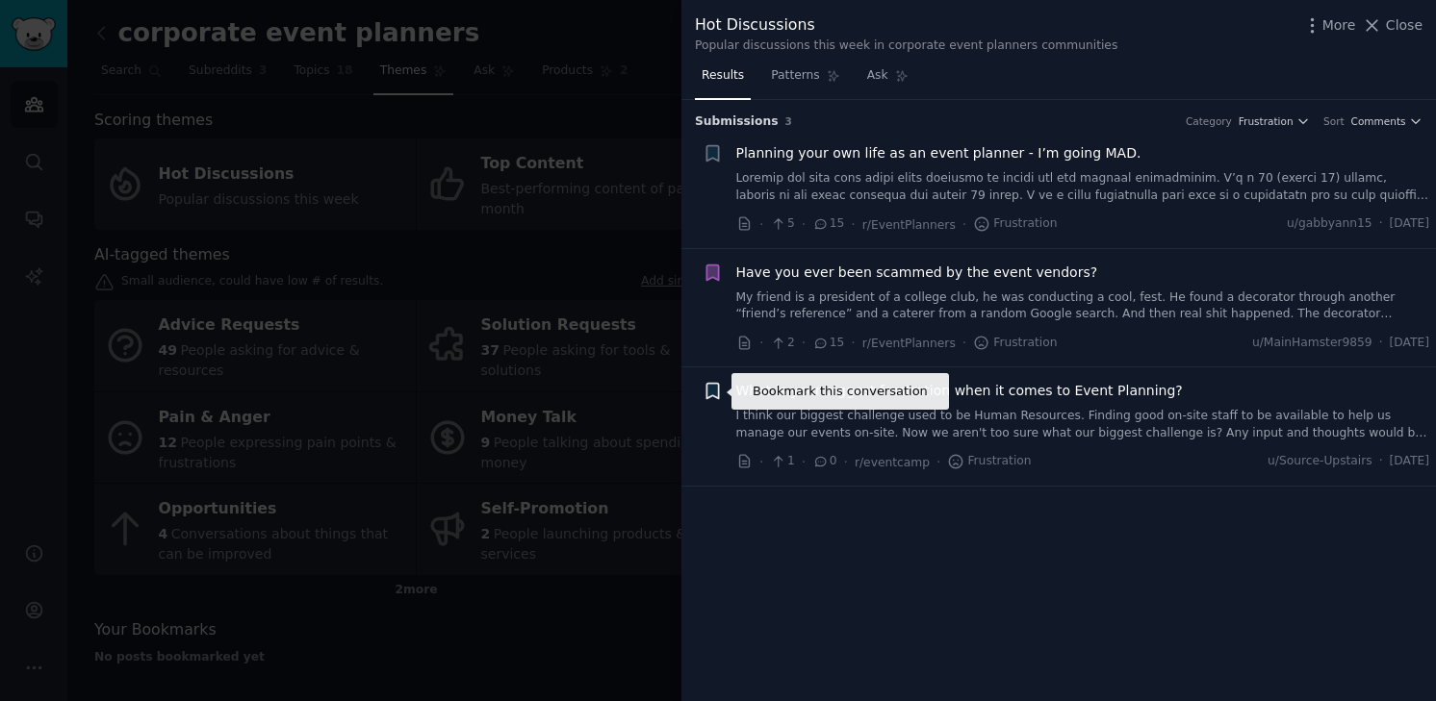
click at [710, 395] on icon "button" at bounding box center [712, 391] width 12 height 15
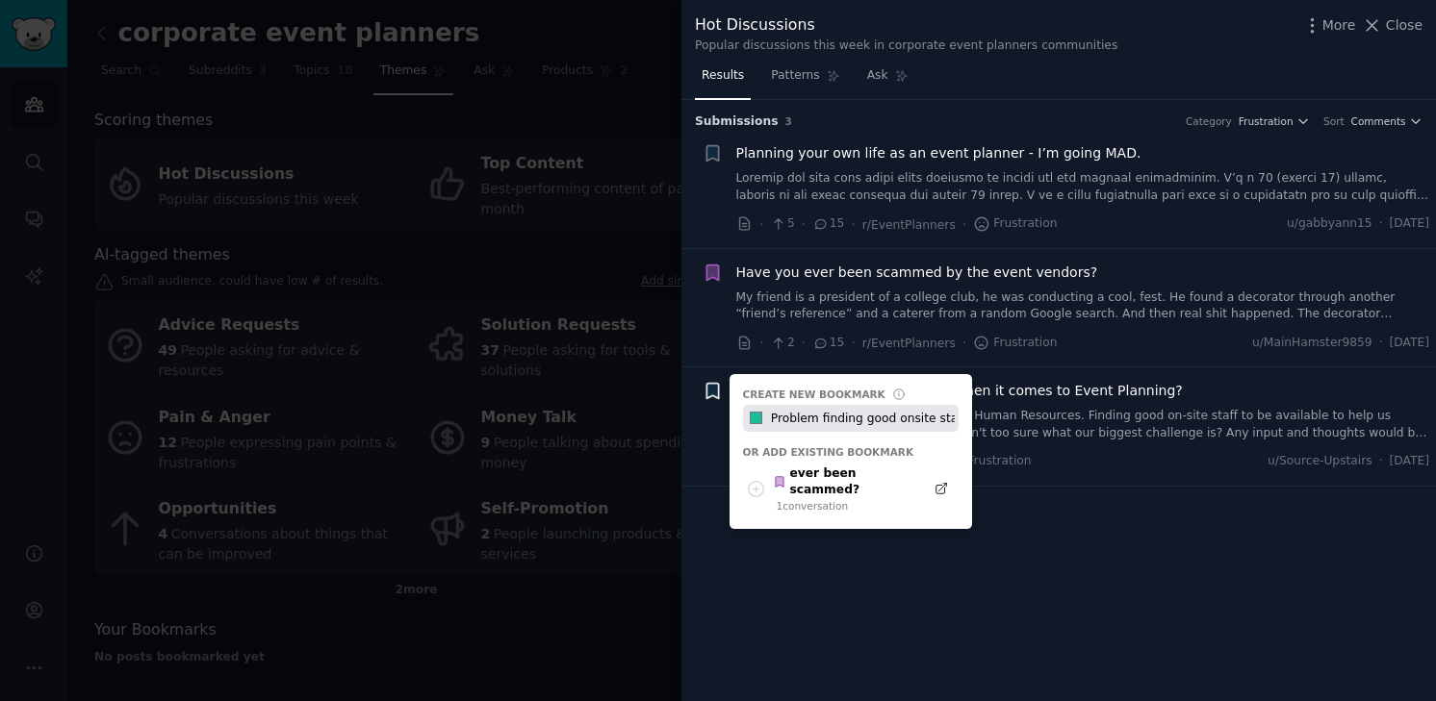
type input "Problem finding good onsite staff"
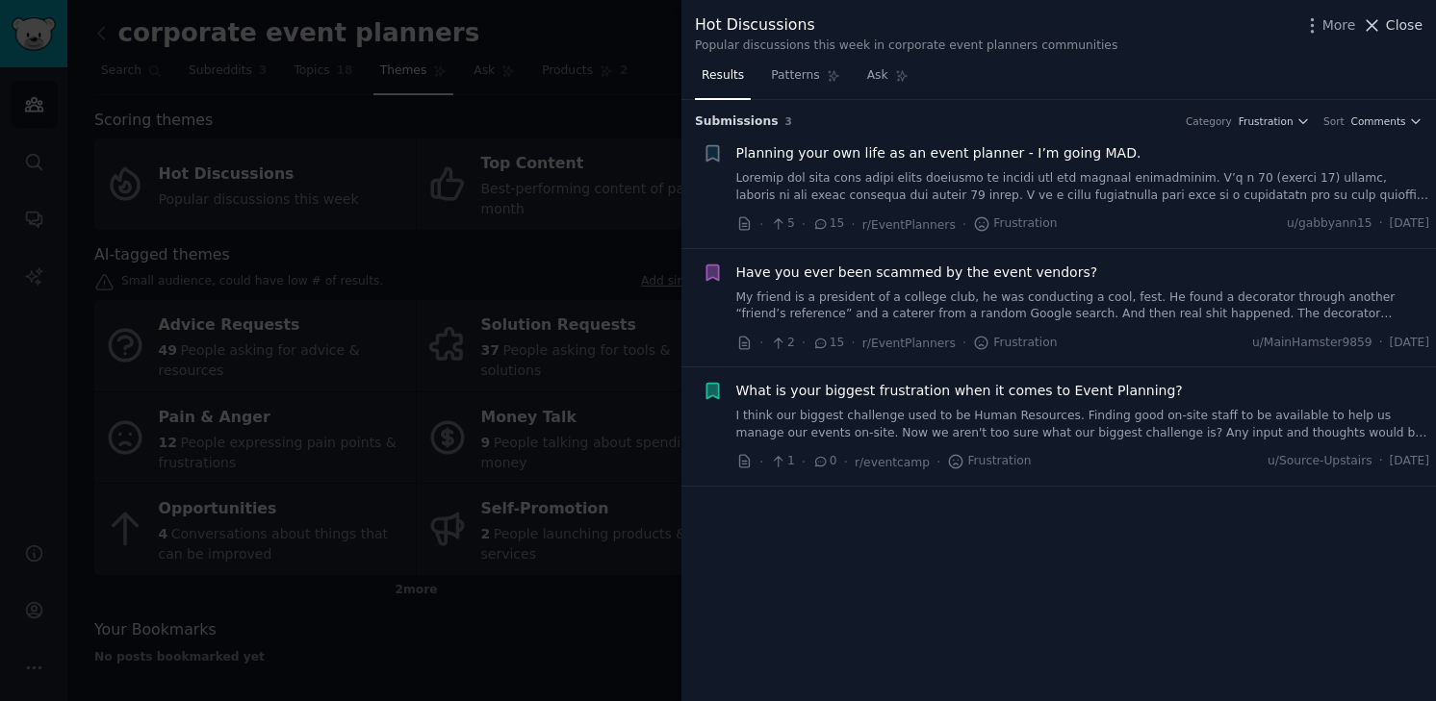
click at [1398, 28] on span "Close" at bounding box center [1404, 25] width 37 height 20
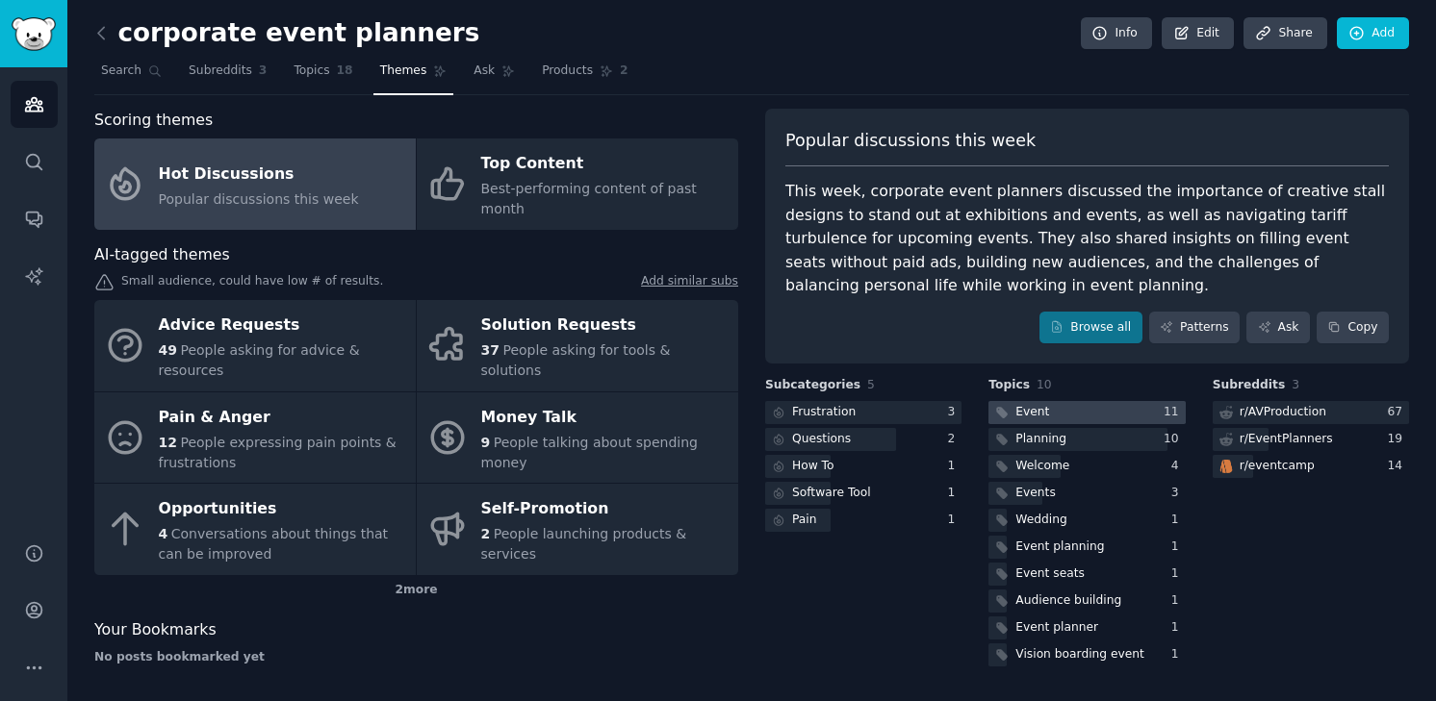
click at [1082, 415] on div at bounding box center [1086, 413] width 196 height 24
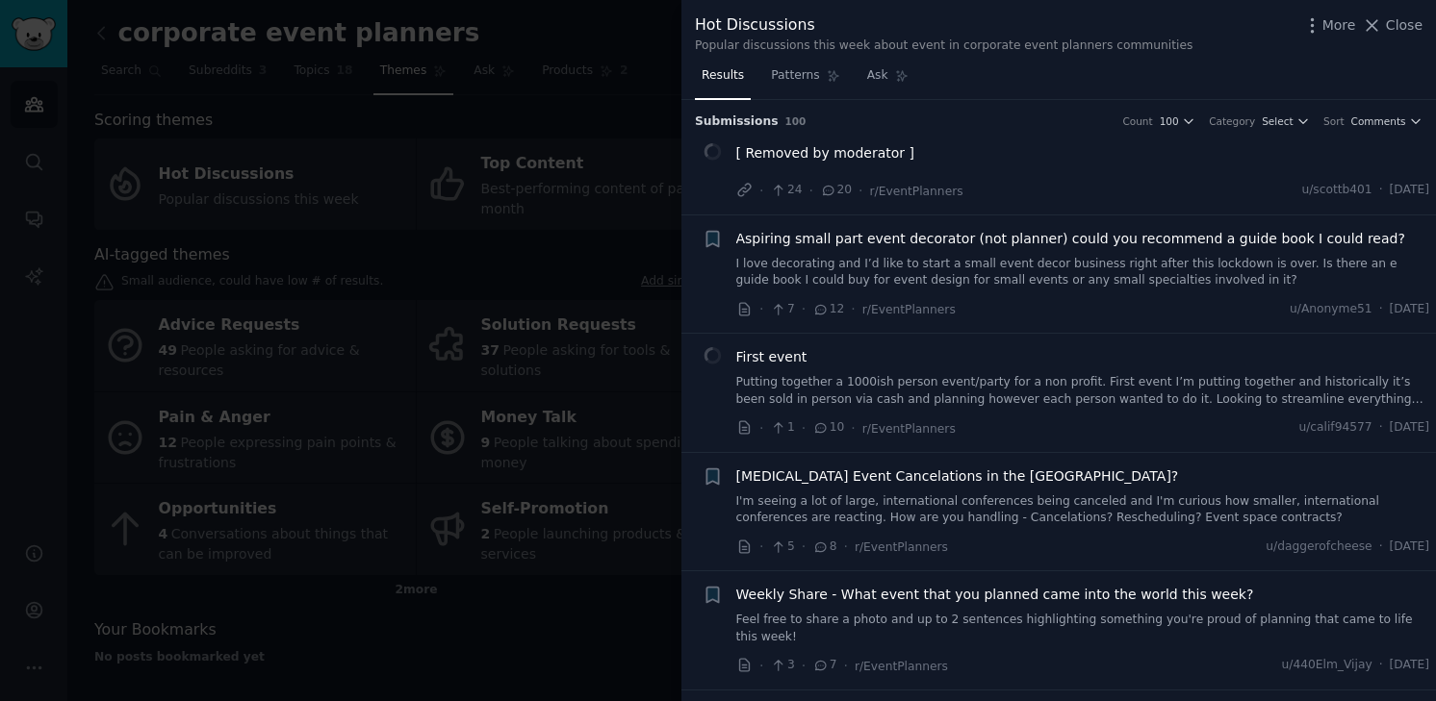
click at [930, 379] on link "Putting together a 1000ish person event/party for a non profit. First event I’m…" at bounding box center [1083, 391] width 694 height 34
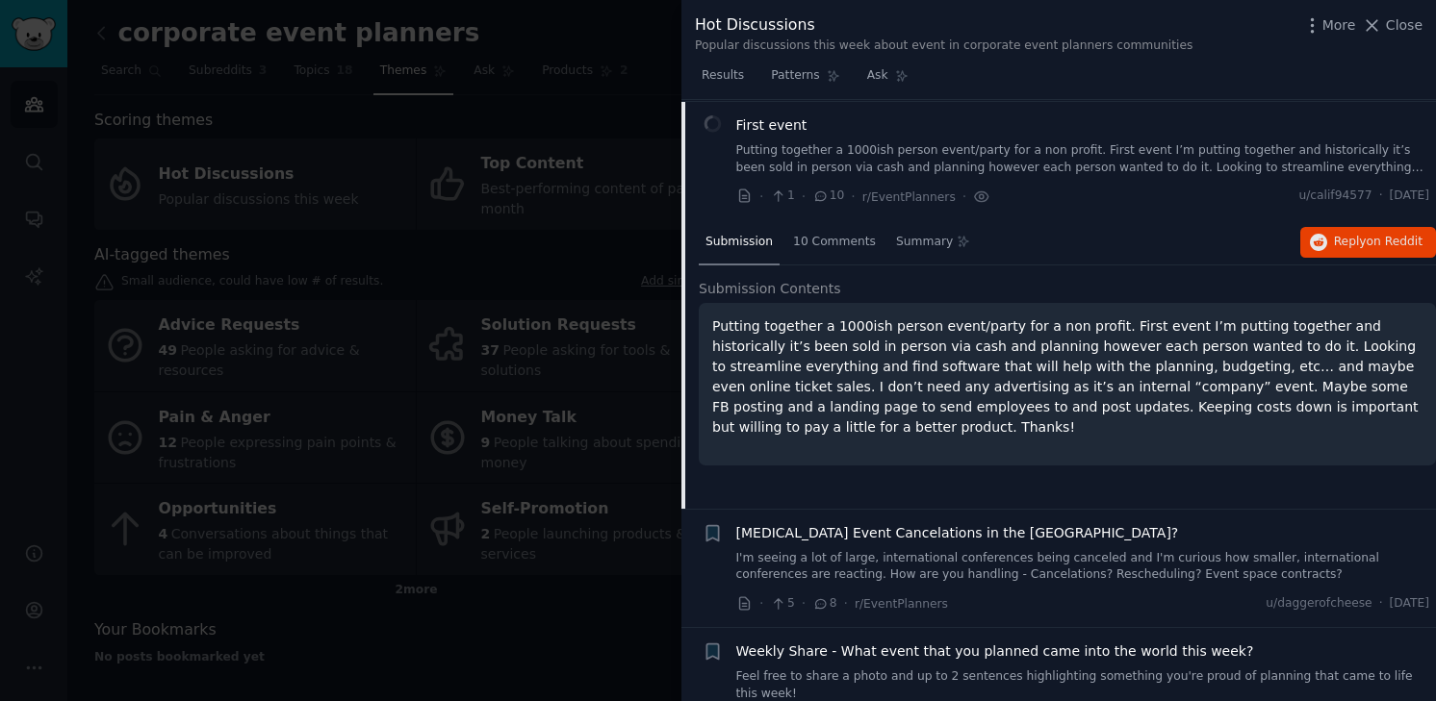
scroll to position [234, 0]
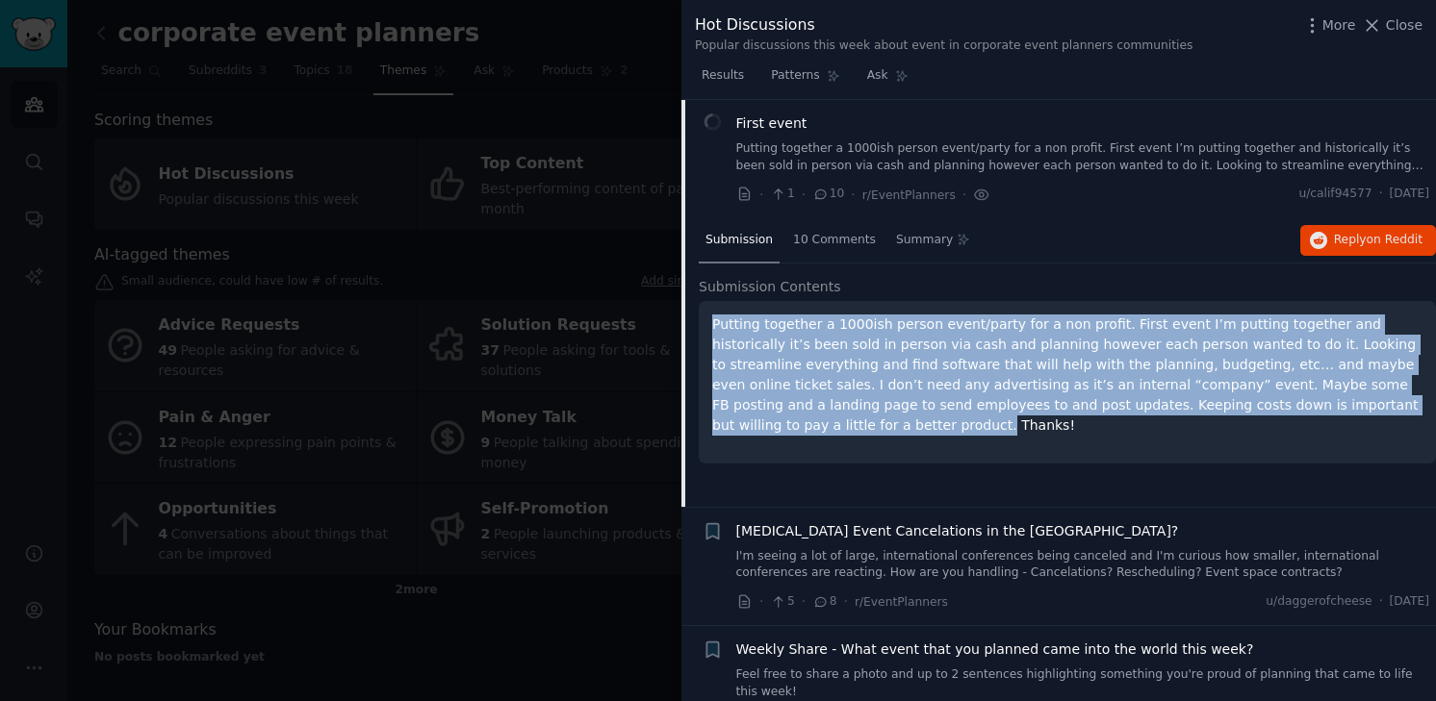
drag, startPoint x: 715, startPoint y: 322, endPoint x: 1404, endPoint y: 402, distance: 693.6
click at [1404, 402] on p "Putting together a 1000ish person event/party for a non profit. First event I’m…" at bounding box center [1067, 375] width 710 height 121
copy p "Putting together a 1000ish person event/party for a non profit. First event I’m…"
